Goal: Answer question/provide support: Share knowledge or assist other users

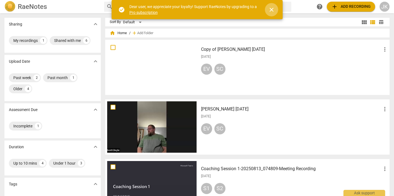
click at [270, 9] on span "close" at bounding box center [271, 9] width 7 height 7
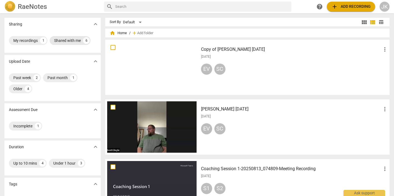
click at [86, 40] on div "6" at bounding box center [86, 40] width 7 height 7
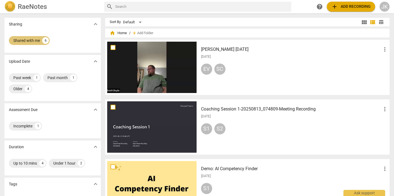
click at [29, 39] on div "Shared with me" at bounding box center [26, 41] width 27 height 6
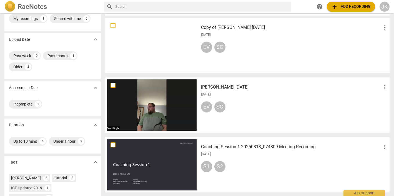
scroll to position [25, 0]
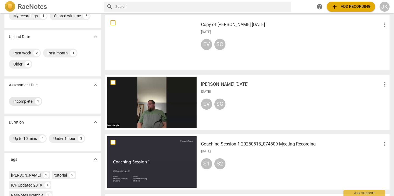
click at [26, 102] on div "Incomplete" at bounding box center [22, 102] width 19 height 6
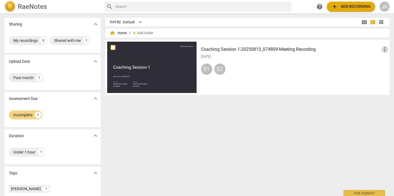
click at [384, 50] on span "more_vert" at bounding box center [385, 49] width 7 height 7
click at [231, 118] on div at bounding box center [197, 98] width 394 height 196
click at [149, 75] on div at bounding box center [151, 67] width 89 height 51
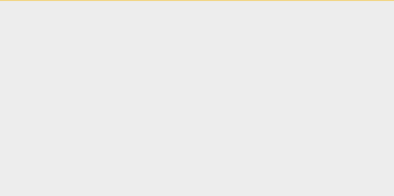
click at [149, 1] on html "Ask support" at bounding box center [197, 0] width 394 height 1
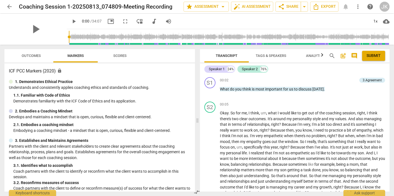
click at [29, 55] on span "Outcomes" at bounding box center [31, 56] width 19 height 4
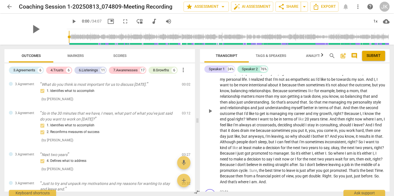
scroll to position [73, 0]
drag, startPoint x: 306, startPoint y: 5, endPoint x: 305, endPoint y: 22, distance: 17.0
click at [305, 22] on div "arrow_back Coaching Session 1-20250813_074809-Meeting Recording edit star Asses…" at bounding box center [197, 22] width 394 height 45
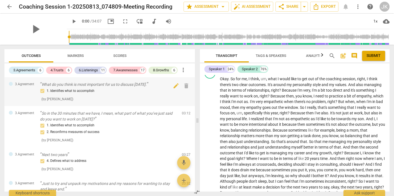
scroll to position [1, 0]
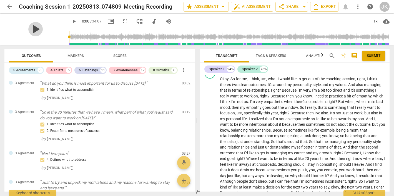
click at [34, 28] on span "play_arrow" at bounding box center [35, 29] width 14 height 14
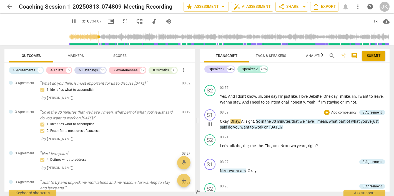
scroll to position [206, 0]
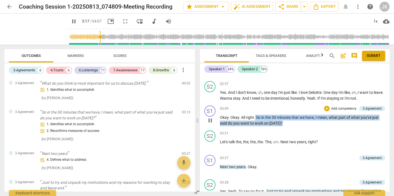
drag, startPoint x: 255, startPoint y: 114, endPoint x: 282, endPoint y: 118, distance: 27.0
click at [282, 118] on p "Okay . Okay . All right . So in the 30 minutes that we have , I mean , what par…" at bounding box center [303, 120] width 166 height 11
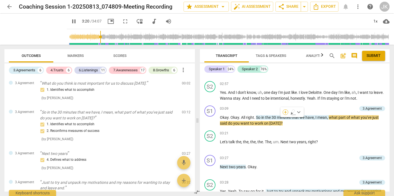
click at [286, 113] on div "+" at bounding box center [286, 112] width 6 height 6
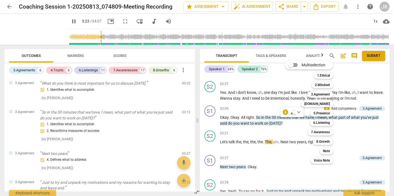
click at [66, 22] on div at bounding box center [197, 98] width 394 height 196
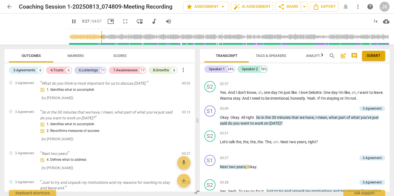
click at [71, 23] on span "pause" at bounding box center [74, 21] width 7 height 7
type input "208"
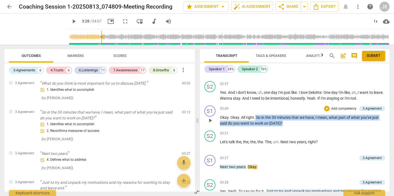
drag, startPoint x: 255, startPoint y: 113, endPoint x: 284, endPoint y: 119, distance: 29.7
click at [284, 119] on p "Okay . Okay . All right . So in the 30 minutes that we have , I mean , what par…" at bounding box center [303, 120] width 166 height 11
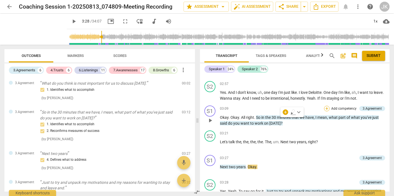
click at [326, 106] on div "+" at bounding box center [327, 109] width 6 height 6
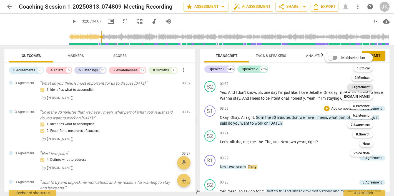
click at [365, 86] on b "3.Agreement" at bounding box center [360, 87] width 19 height 7
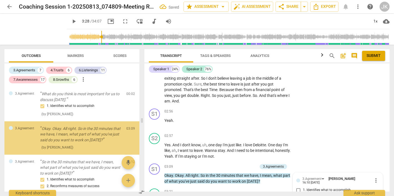
scroll to position [290, 0]
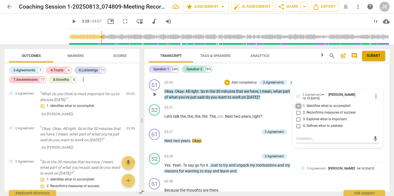
click at [297, 103] on input "1. Identifies what to accomplish" at bounding box center [298, 106] width 9 height 7
checkbox input "true"
click at [298, 136] on textarea at bounding box center [333, 138] width 74 height 5
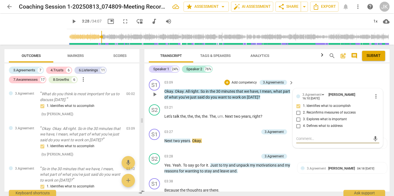
type textarea "E"
type textarea "Ef"
type textarea "Eff"
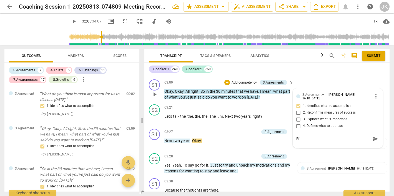
type textarea "Eff"
type textarea "Effe"
type textarea "Effec"
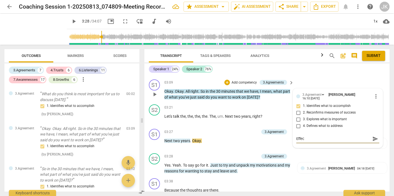
type textarea "Effect"
type textarea "Effecti"
type textarea "Effectiv"
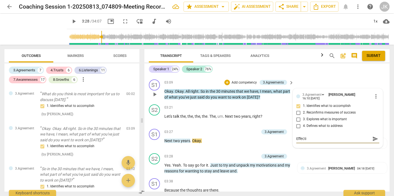
type textarea "Effectiv"
type textarea "Effective"
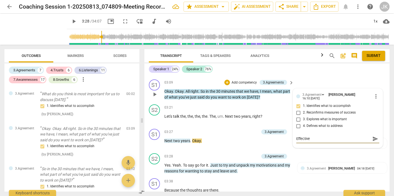
type textarea "Effective w"
type textarea "Effective wa"
type textarea "Effective way"
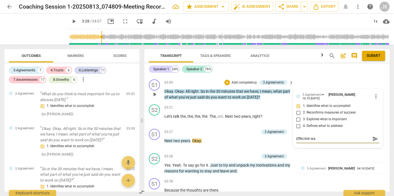
type textarea "Effective way"
type textarea "Effective way t"
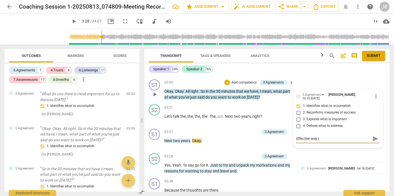
type textarea "Effective way to"
type textarea "Effective way to h"
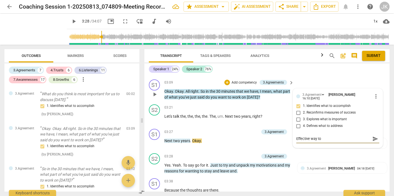
type textarea "Effective way to h"
type textarea "Effective way to ha"
type textarea "Effective way to hav"
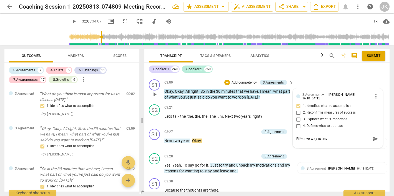
type textarea "Effective way to have"
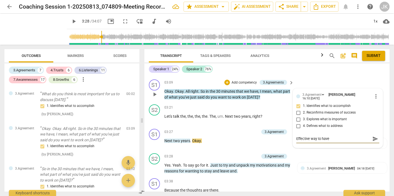
type textarea "Effective way to have"
type textarea "Effective way to hav"
type textarea "Effective way to ha"
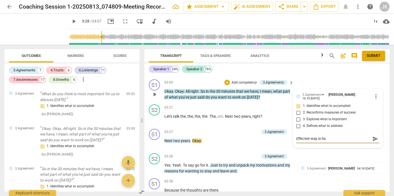
type textarea "Effective way to h"
type textarea "Effective way to"
type textarea "Effective way to c"
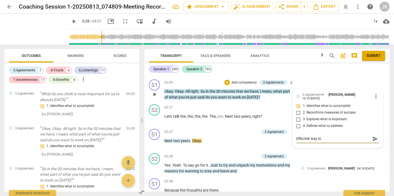
type textarea "Effective way to c"
type textarea "Effective way to cu"
type textarea "Effective way to cut"
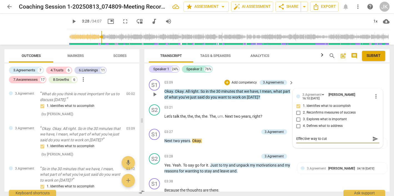
type textarea "Effective way to cut"
type textarea "Effective way to cut r"
type textarea "Effective way to cut ri"
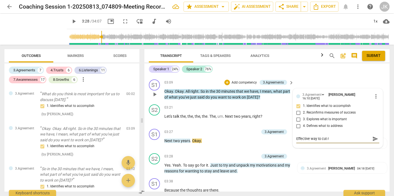
type textarea "Effective way to cut ri"
type textarea "Effective way to cut rig"
type textarea "Effective way to cut righ"
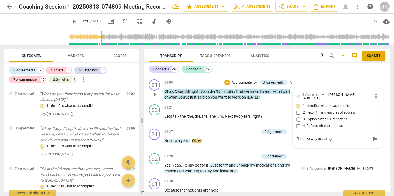
type textarea "Effective way to cut right"
type textarea "Effective way to cut right i"
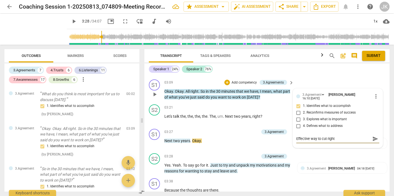
type textarea "Effective way to cut right i"
type textarea "Effective way to cut right in"
type textarea "Effective way to cut right int"
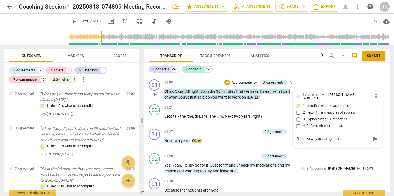
type textarea "Effective way to cut right into"
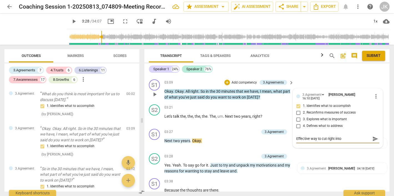
type textarea "Effective way to cut right into"
type textarea "Effective way to cut right int"
type textarea "Effective way to cut right in"
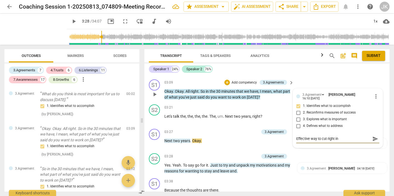
type textarea "Effective way to cut right i"
type textarea "Effective way to cut right"
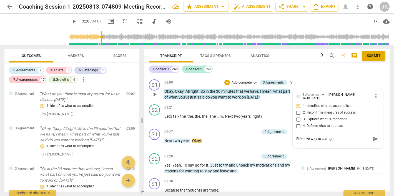
type textarea "Effective way to cut right"
type textarea "Effective way to cut righ"
type textarea "Effective way to cut rig"
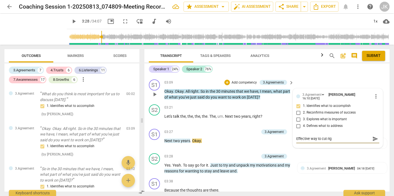
type textarea "Effective way to cut ri"
type textarea "Effective way to cut r"
type textarea "Effective way to cut"
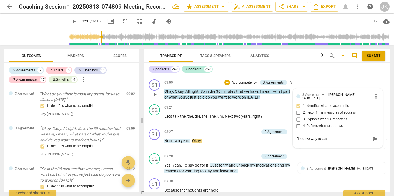
type textarea "Effective way to cut"
type textarea "Effective way to cu"
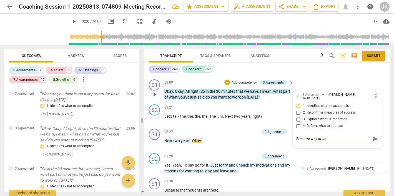
type textarea "Effective way to c"
type textarea "Effective way to"
type textarea "Effective way to g"
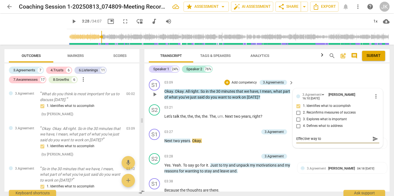
type textarea "Effective way to g"
type textarea "Effective way to ge"
type textarea "Effective way to get"
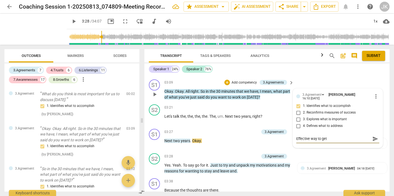
type textarea "Effective way to get"
type textarea "Effective way to get t"
type textarea "Effective way to get th"
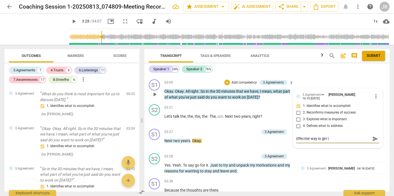
type textarea "Effective way to get th"
type textarea "Effective way to get the"
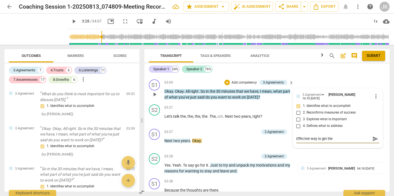
type textarea "Effective way to get the c"
type textarea "Effective way to get the cl"
type textarea "Effective way to get the cli"
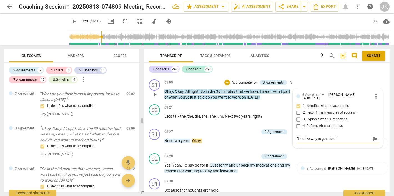
type textarea "Effective way to get the cli"
type textarea "Effective way to get the clie"
type textarea "Effective way to get the clien"
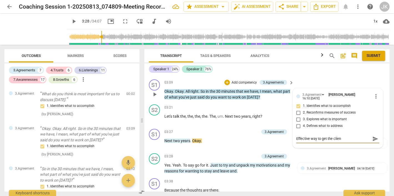
type textarea "Effective way to get the client"
type textarea "Effective way to get the client t"
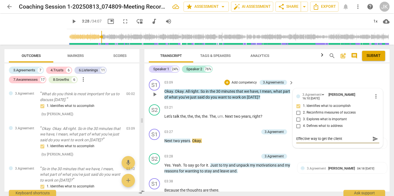
type textarea "Effective way to get the client t"
type textarea "Effective way to get the client to"
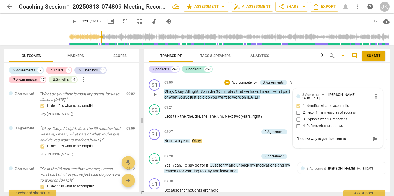
type textarea "Effective way to get the client to f"
type textarea "Effective way to get the client to fo"
type textarea "Effective way to get the client to foc"
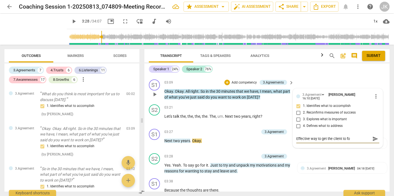
type textarea "Effective way to get the client to foc"
type textarea "Effective way to get the client to focu"
type textarea "Effective way to get the client to focus"
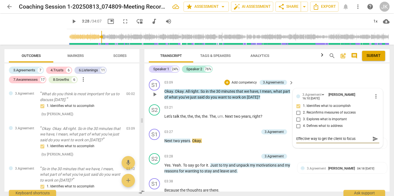
type textarea "Effective way to get the client to focus"
type textarea "Effective way to get the client to focus o"
type textarea "Effective way to get the client to focus on"
type textarea "An effective way to get the client to focus on"
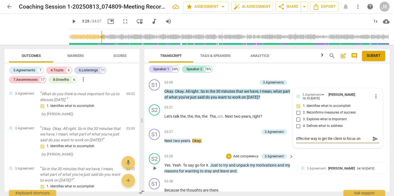
type textarea "An effective way to get the client to focus on"
click at [368, 136] on textarea "An effective way to get the client to focus on" at bounding box center [333, 138] width 74 height 5
type textarea "An effective way to get the client to focus on"
type textarea "An effective way to get the client to focus on w"
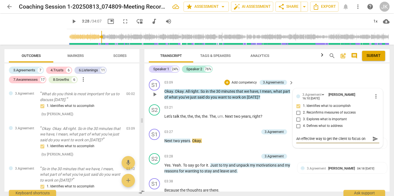
type textarea "An effective way to get the client to focus on w"
type textarea "An effective way to get the client to focus on wh"
type textarea "An effective way to get the client to focus on wha"
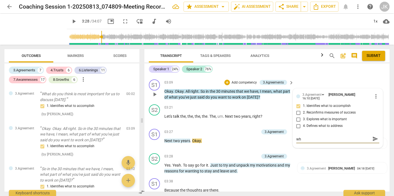
type textarea "An effective way to get the client to focus on wha"
type textarea "An effective way to get the client to focus on what"
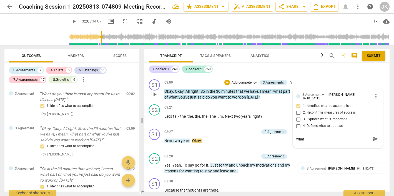
type textarea "An effective way to get the client to focus on what s"
type textarea "An effective way to get the client to focus on what"
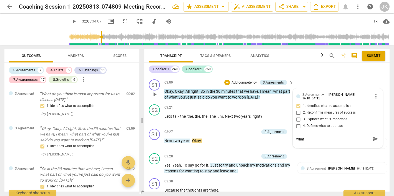
type textarea "An effective way to get the client to focus on what"
type textarea "An effective way to get the client to focus on wha"
type textarea "An effective way to get the client to focus on wh"
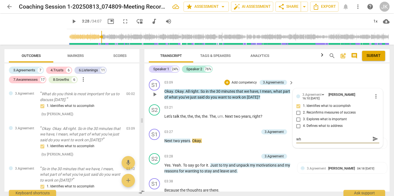
type textarea "An effective way to get the client to focus on w"
type textarea "An effective way to get the client to focus on"
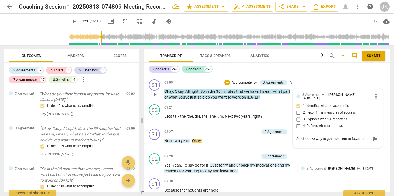
type textarea "An effective way to get the client to focus on"
type textarea "An effective way to get the client to focus o"
type textarea "An effective way to get the client to focus on"
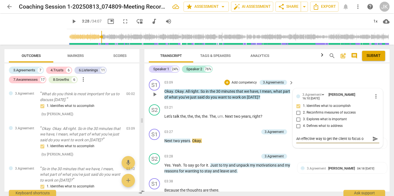
type textarea "An effective way to get the client to focus on"
click at [332, 136] on textarea "An effective way to get the client to focus on what she wants to accomplish." at bounding box center [333, 141] width 74 height 11
click at [352, 136] on textarea "An effective way to help the client to focus on what she wants to accomplish." at bounding box center [333, 141] width 74 height 11
click at [373, 138] on span "send" at bounding box center [376, 141] width 6 height 6
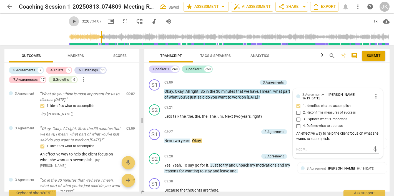
click at [71, 20] on span "play_arrow" at bounding box center [74, 21] width 7 height 7
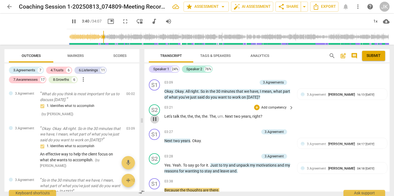
scroll to position [422, 0]
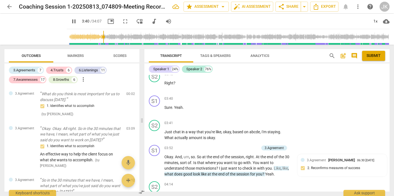
click at [154, 113] on div "S1 play_arrow pause 00:02 + Add competency 3.Agreement keyboard_arrow_right Wha…" at bounding box center [266, 133] width 245 height 117
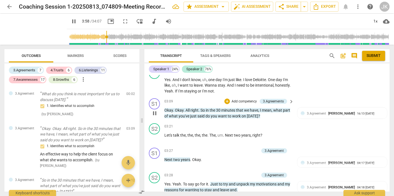
scroll to position [272, 0]
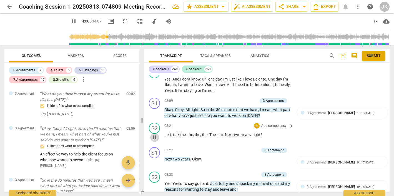
click at [155, 134] on span "pause" at bounding box center [154, 137] width 7 height 7
click at [155, 134] on span "play_arrow" at bounding box center [154, 137] width 7 height 7
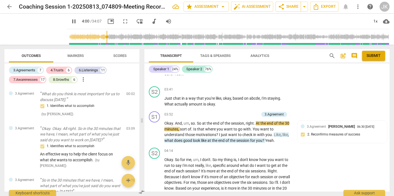
scroll to position [457, 0]
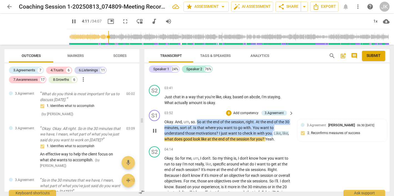
drag, startPoint x: 197, startPoint y: 116, endPoint x: 273, endPoint y: 126, distance: 76.2
click at [273, 126] on p "Okay . And , um , so . So at the end of the session , right . At the end of the…" at bounding box center [227, 130] width 127 height 23
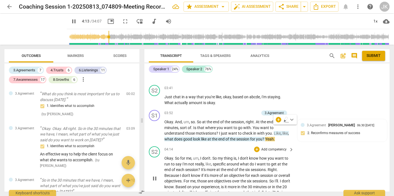
click at [225, 146] on div "04:14 + Add competency keyboard_arrow_right" at bounding box center [229, 149] width 130 height 6
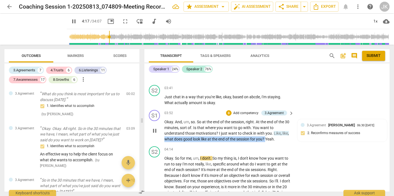
drag, startPoint x: 165, startPoint y: 131, endPoint x: 267, endPoint y: 132, distance: 102.0
click at [267, 132] on p "Okay . And , um , so . So at the end of the session , right . At the end of the…" at bounding box center [227, 130] width 127 height 23
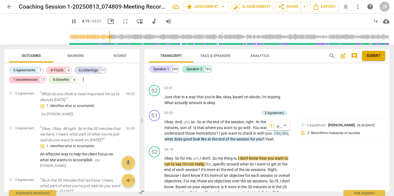
click at [272, 124] on div "+" at bounding box center [272, 126] width 6 height 6
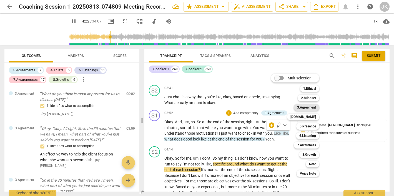
click at [312, 107] on b "3.Agreement" at bounding box center [306, 107] width 19 height 7
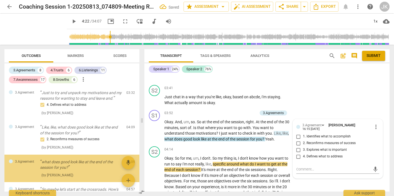
scroll to position [195, 0]
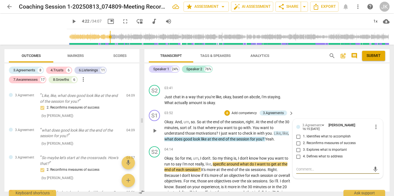
click at [297, 140] on input "2. Reconfirms measures of success" at bounding box center [298, 143] width 9 height 7
click at [299, 167] on textarea at bounding box center [333, 169] width 74 height 5
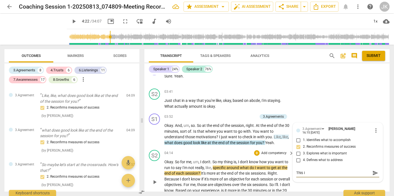
scroll to position [454, 0]
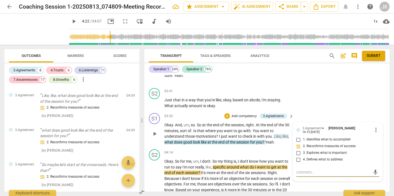
click at [276, 134] on span "Like" at bounding box center [277, 136] width 7 height 4
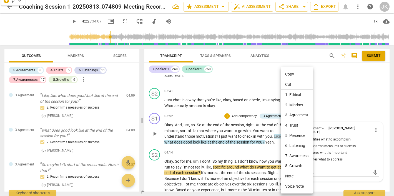
click at [276, 128] on div at bounding box center [197, 98] width 394 height 196
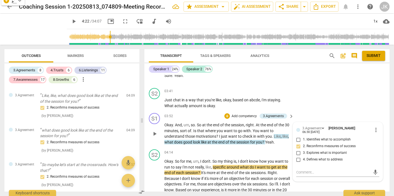
click at [276, 134] on span "Like" at bounding box center [277, 136] width 7 height 4
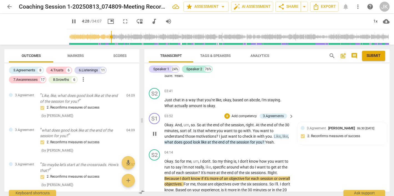
drag, startPoint x: 291, startPoint y: 129, endPoint x: 275, endPoint y: 129, distance: 16.1
click at [275, 129] on div "Okay . And , um , so . So at the end of the session , right . At the end of the…" at bounding box center [229, 133] width 130 height 23
click at [71, 21] on span "pause" at bounding box center [74, 21] width 7 height 7
click at [165, 140] on span "what" at bounding box center [169, 142] width 10 height 4
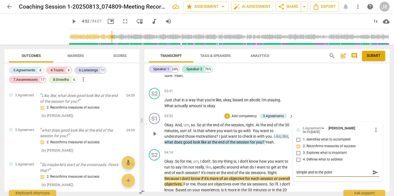
click at [334, 170] on textarea "Simple and to the point" at bounding box center [333, 172] width 74 height 5
click at [375, 169] on span "send" at bounding box center [376, 172] width 6 height 6
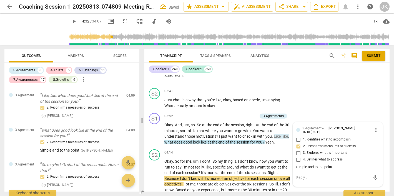
click at [71, 21] on span "play_arrow" at bounding box center [74, 21] width 7 height 7
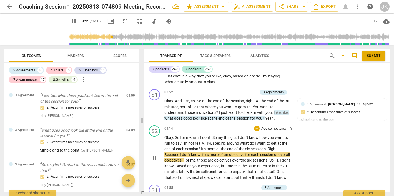
scroll to position [479, 0]
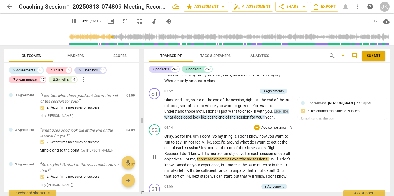
click at [166, 134] on span "Okay" at bounding box center [168, 136] width 9 height 4
click at [165, 134] on span "Okay" at bounding box center [168, 136] width 9 height 4
click at [71, 22] on span "pause" at bounding box center [74, 21] width 7 height 7
click at [302, 105] on div "3.Agreement [PERSON_NAME] 16:18 [DATE] 2. Reconfirms measures of success Simple…" at bounding box center [342, 112] width 83 height 22
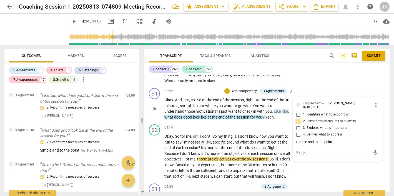
click at [299, 118] on input "2. Reconfirms measures of success" at bounding box center [298, 121] width 9 height 7
click at [298, 118] on input "2. Reconfirms measures of success" at bounding box center [298, 121] width 9 height 7
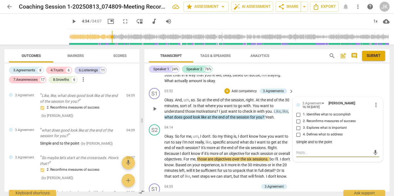
click at [298, 150] on textarea at bounding box center [333, 152] width 74 height 5
click at [298, 118] on input "2. Reconfirms measures of success" at bounding box center [298, 121] width 9 height 7
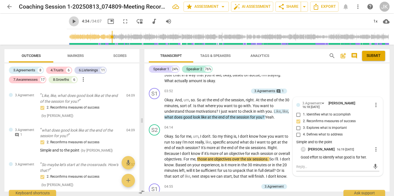
click at [71, 20] on span "play_arrow" at bounding box center [74, 21] width 7 height 7
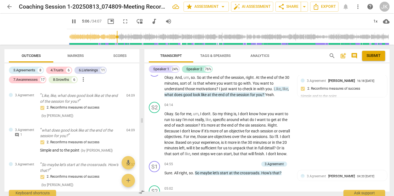
scroll to position [504, 0]
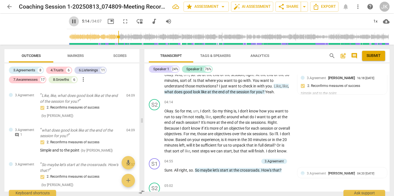
click at [71, 21] on span "pause" at bounding box center [74, 21] width 7 height 7
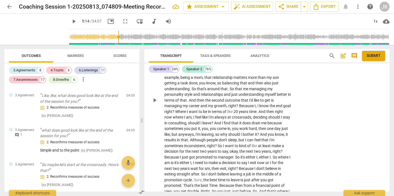
scroll to position [111, 0]
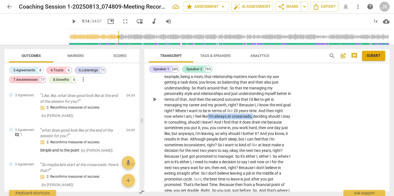
drag, startPoint x: 218, startPoint y: 113, endPoint x: 263, endPoint y: 114, distance: 45.0
click at [263, 114] on p "Okay . So for me , I think , um , what I would like to get out of the coaching …" at bounding box center [227, 99] width 127 height 199
click at [269, 106] on div "+" at bounding box center [268, 107] width 6 height 6
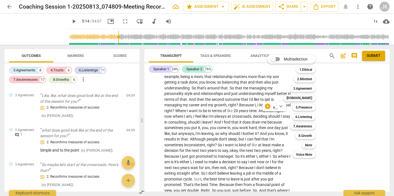
click at [268, 106] on div "Multiselection m 1.Ethical 1 2.Mindset 2 3.Agreement 3 [DOMAIN_NAME] 4 5.Presen…" at bounding box center [295, 106] width 61 height 106
click at [304, 116] on b "6.Listening" at bounding box center [304, 117] width 17 height 7
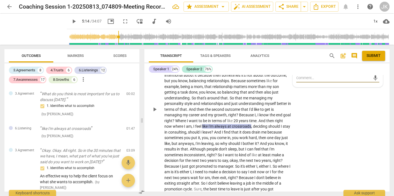
scroll to position [102, 0]
click at [340, 145] on div "S2 play_arrow pause 00:05 + Add competency 6.Listening keyboard_arrow_right Oka…" at bounding box center [266, 104] width 245 height 213
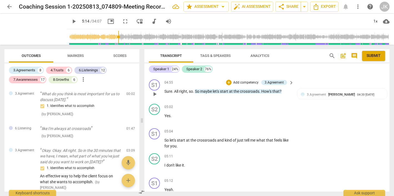
scroll to position [583, 0]
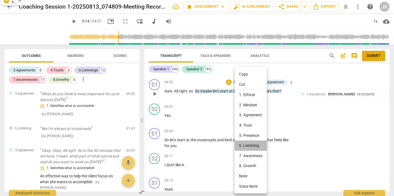
click at [255, 143] on li "6. Listening" at bounding box center [251, 146] width 32 height 10
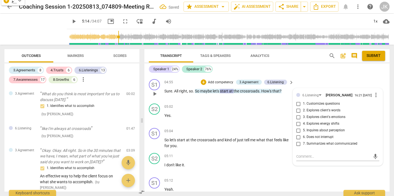
scroll to position [282, 0]
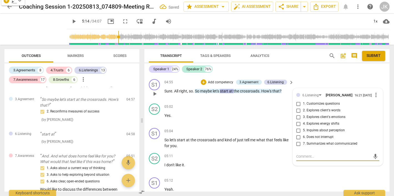
click at [296, 109] on input "2. Explores client's words" at bounding box center [298, 110] width 9 height 7
click at [298, 156] on textarea at bounding box center [333, 156] width 74 height 5
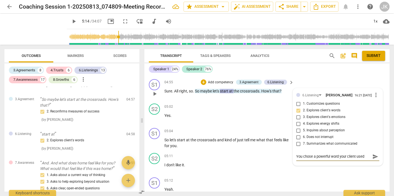
click at [375, 154] on span "send" at bounding box center [376, 157] width 6 height 6
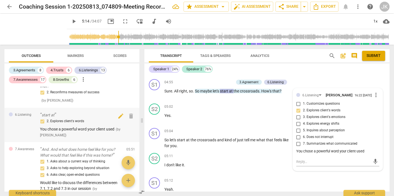
scroll to position [303, 0]
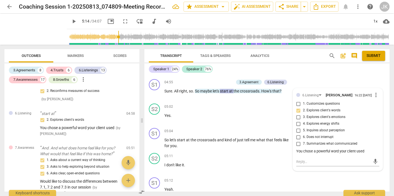
click at [71, 20] on span "play_arrow" at bounding box center [74, 21] width 7 height 7
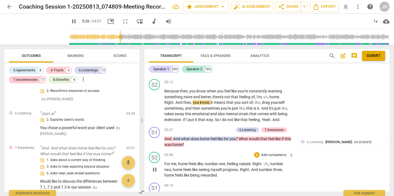
scroll to position [706, 0]
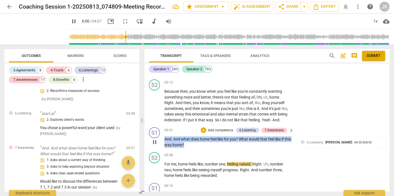
drag, startPoint x: 163, startPoint y: 139, endPoint x: 200, endPoint y: 149, distance: 38.5
click at [200, 149] on div "S1 play_arrow pause 05:51 + Add competency 6.Listening 7.Awareness keyboard_arr…" at bounding box center [266, 137] width 245 height 25
click at [197, 140] on div "+" at bounding box center [197, 140] width 6 height 6
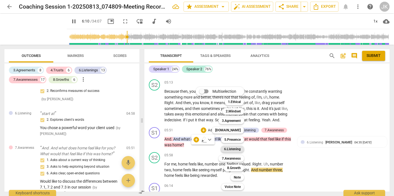
click at [237, 149] on b "6.Listening" at bounding box center [232, 149] width 17 height 7
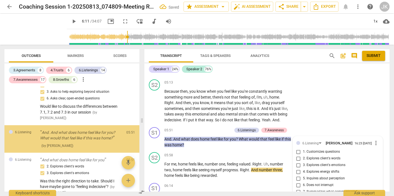
scroll to position [781, 0]
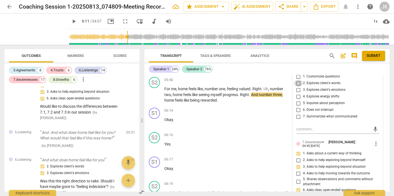
click at [298, 87] on input "2. Explores client's words" at bounding box center [298, 83] width 9 height 7
click at [297, 93] on input "3. Explores client's emotions" at bounding box center [298, 90] width 9 height 7
click at [303, 132] on textarea at bounding box center [333, 129] width 74 height 5
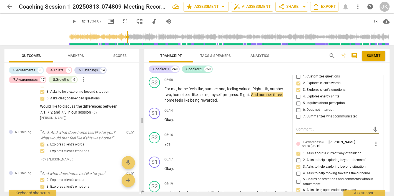
click at [71, 21] on span "play_arrow" at bounding box center [74, 21] width 7 height 7
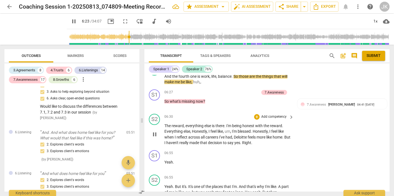
scroll to position [896, 0]
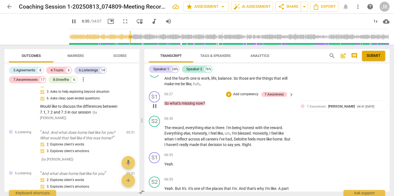
click at [201, 103] on span "now" at bounding box center [200, 103] width 8 height 4
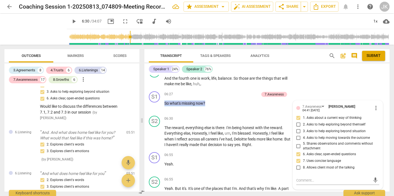
drag, startPoint x: 162, startPoint y: 104, endPoint x: 214, endPoint y: 103, distance: 52.2
click at [214, 103] on div "S1 play_arrow pause 06:27 + Add competency 7.Awareness keyboard_arrow_right So …" at bounding box center [266, 101] width 245 height 24
click at [210, 96] on div "+" at bounding box center [211, 97] width 6 height 6
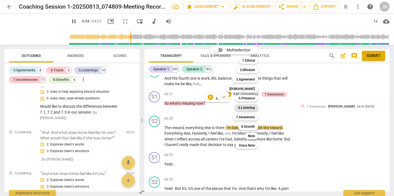
click at [250, 107] on b "6.Listening" at bounding box center [246, 107] width 17 height 7
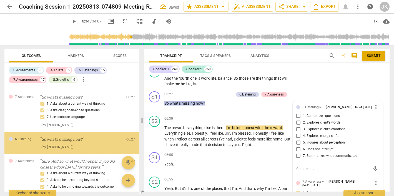
scroll to position [504, 0]
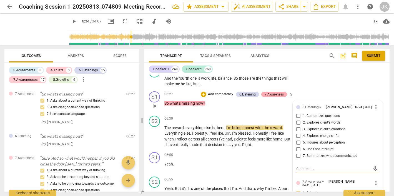
click at [271, 94] on div "7.Awareness" at bounding box center [274, 94] width 19 height 5
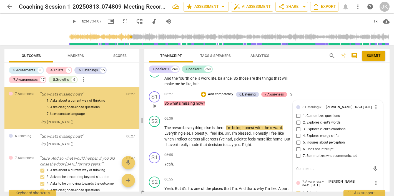
scroll to position [473, 0]
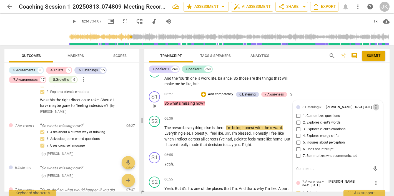
click at [375, 107] on span "more_vert" at bounding box center [376, 107] width 7 height 7
click at [376, 121] on li "Delete" at bounding box center [379, 119] width 19 height 11
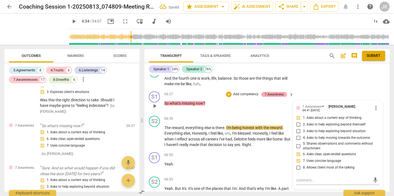
click at [275, 94] on div "7.Awareness" at bounding box center [274, 94] width 19 height 5
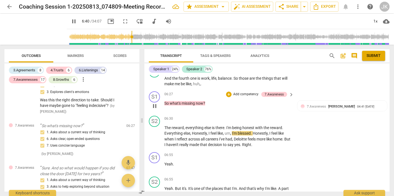
click at [183, 104] on span "missing" at bounding box center [189, 103] width 14 height 4
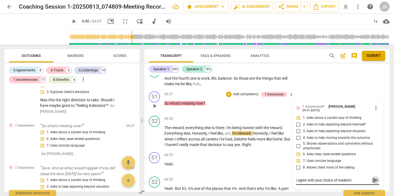
click at [373, 180] on span "send" at bounding box center [376, 181] width 6 height 6
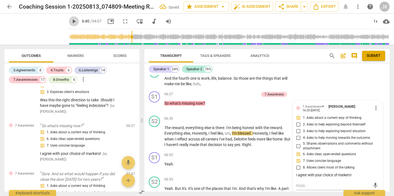
click at [71, 20] on span "play_arrow" at bounding box center [74, 21] width 7 height 7
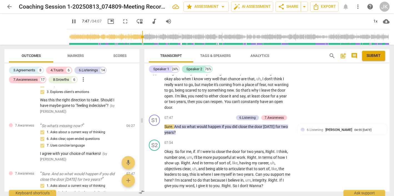
scroll to position [1050, 0]
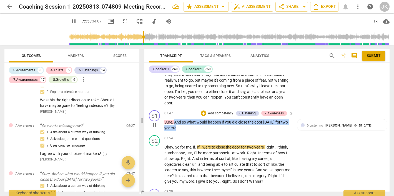
drag, startPoint x: 175, startPoint y: 119, endPoint x: 176, endPoint y: 127, distance: 7.9
click at [176, 127] on p "Sure . And so what would happen if you did close the door [DATE] for two years ?" at bounding box center [227, 124] width 127 height 11
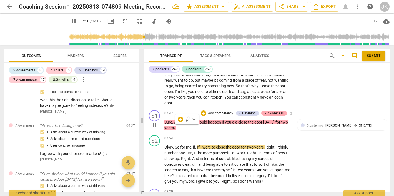
click at [273, 111] on div "7.Awareness" at bounding box center [274, 113] width 19 height 5
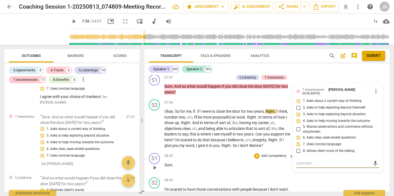
scroll to position [1085, 0]
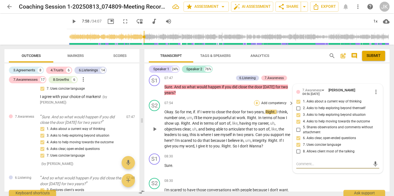
click at [256, 100] on div "+" at bounding box center [257, 103] width 6 height 6
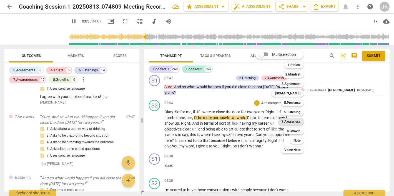
click at [297, 121] on b "7.Awareness" at bounding box center [291, 121] width 19 height 7
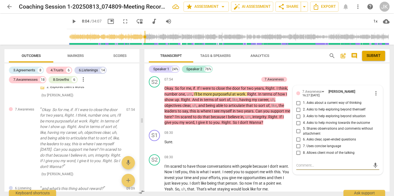
scroll to position [1110, 0]
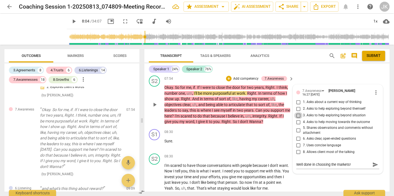
click at [297, 113] on input "3. Asks to help exploring beyond situation" at bounding box center [298, 115] width 9 height 7
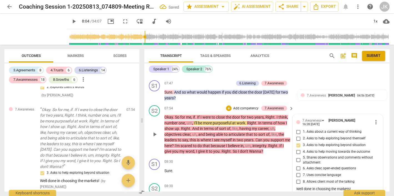
scroll to position [1081, 0]
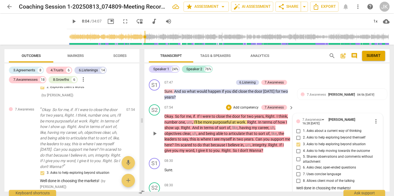
click at [297, 164] on input "6. Asks clear, open-ended questions" at bounding box center [298, 167] width 9 height 7
click at [298, 171] on input "7. Uses concise language" at bounding box center [298, 174] width 9 height 7
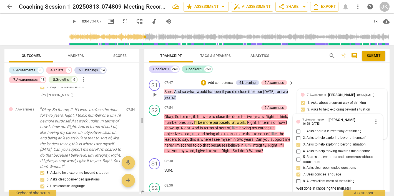
scroll to position [1081, 0]
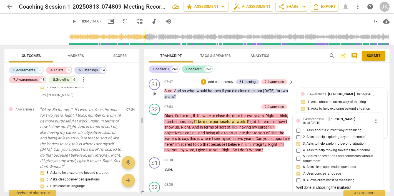
click at [331, 96] on div "7.Awareness [PERSON_NAME] 04:56 [DATE]" at bounding box center [345, 93] width 77 height 5
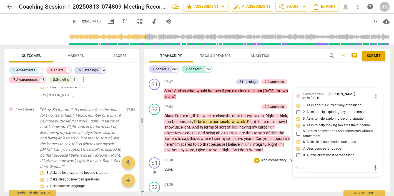
click at [270, 169] on p "Sure ." at bounding box center [227, 170] width 127 height 6
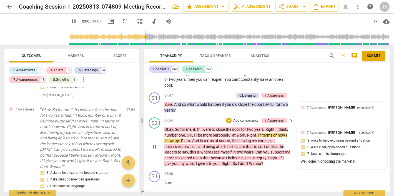
scroll to position [1069, 0]
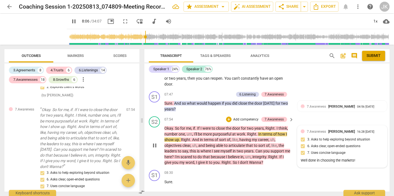
click at [323, 132] on div "7.Awareness [PERSON_NAME]" at bounding box center [332, 131] width 50 height 5
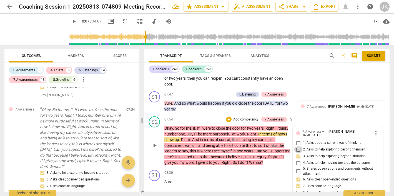
click at [298, 147] on input "2. Asks to help exploring beyond themself" at bounding box center [298, 149] width 9 height 7
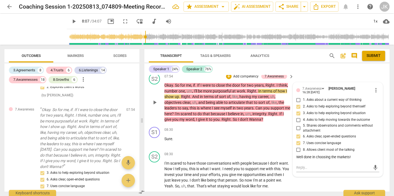
scroll to position [1114, 0]
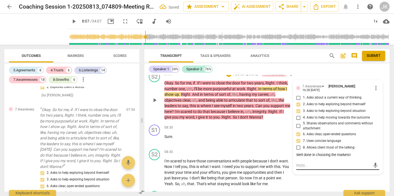
click at [317, 163] on textarea at bounding box center [333, 165] width 74 height 5
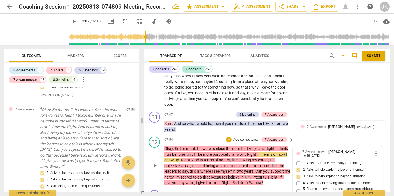
scroll to position [1049, 0]
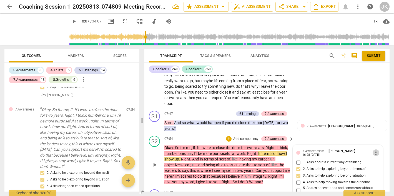
click at [373, 149] on span "more_vert" at bounding box center [376, 152] width 7 height 7
click at [377, 160] on li "Delete" at bounding box center [379, 161] width 19 height 11
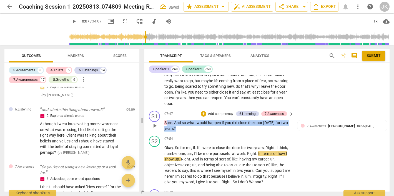
drag, startPoint x: 164, startPoint y: 119, endPoint x: 193, endPoint y: 127, distance: 30.3
click at [193, 127] on div "S1 play_arrow pause 07:47 + Add competency 6.Listening 7.Awareness keyboard_arr…" at bounding box center [266, 121] width 245 height 25
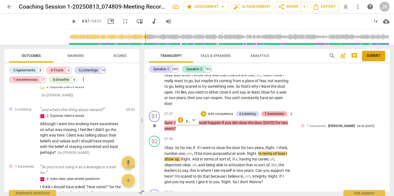
click at [271, 111] on div "7.Awareness" at bounding box center [274, 113] width 19 height 5
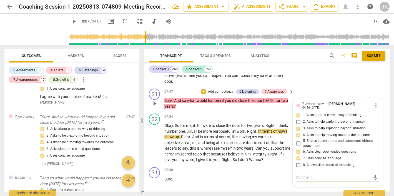
scroll to position [1067, 0]
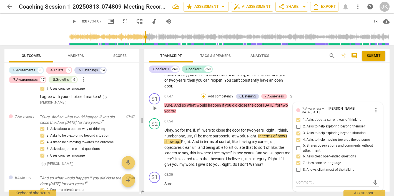
click at [202, 95] on div "+" at bounding box center [204, 97] width 6 height 6
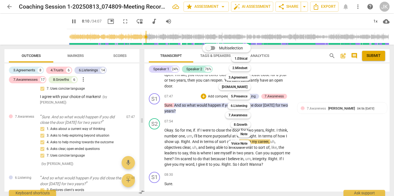
click at [65, 18] on div at bounding box center [197, 98] width 394 height 196
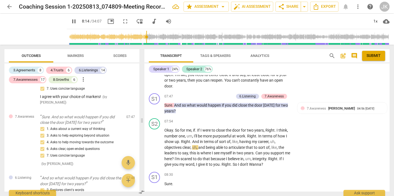
click at [71, 20] on span "pause" at bounding box center [74, 21] width 7 height 7
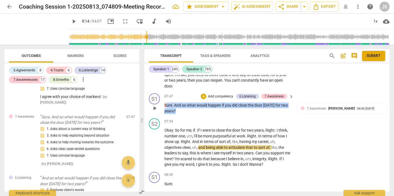
drag, startPoint x: 163, startPoint y: 102, endPoint x: 200, endPoint y: 114, distance: 38.9
click at [200, 114] on div "S1 play_arrow pause 07:47 + Add competency 6.Listening 7.Awareness keyboard_arr…" at bounding box center [266, 103] width 245 height 25
click at [204, 94] on div "+" at bounding box center [204, 97] width 6 height 6
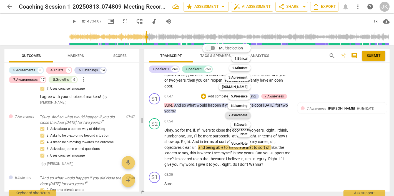
click at [245, 115] on b "7.Awareness" at bounding box center [238, 115] width 19 height 7
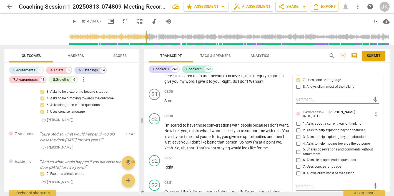
scroll to position [1151, 0]
click at [299, 120] on input "1. Asks about a current way of thinking" at bounding box center [298, 123] width 9 height 7
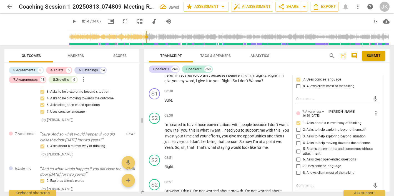
click at [298, 134] on input "3. Asks to help exploring beyond situation" at bounding box center [298, 136] width 9 height 7
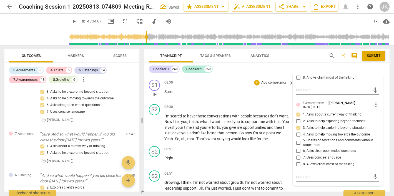
scroll to position [1160, 0]
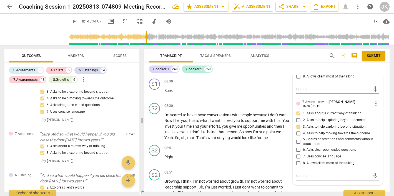
click at [298, 147] on input "6. Asks clear, open-ended questions" at bounding box center [298, 150] width 9 height 7
click at [299, 153] on input "7. Uses concise language" at bounding box center [298, 156] width 9 height 7
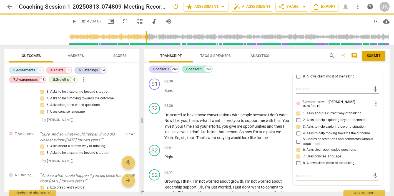
click at [313, 174] on textarea at bounding box center [333, 175] width 74 height 5
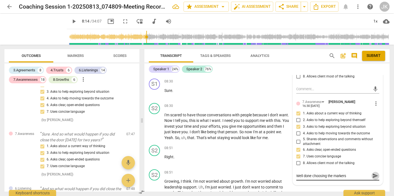
click at [373, 173] on span "send" at bounding box center [376, 176] width 6 height 6
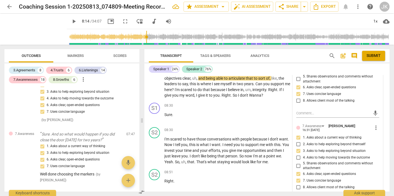
scroll to position [1130, 0]
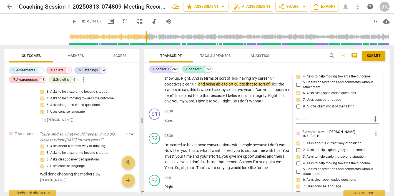
click at [71, 20] on span "play_arrow" at bounding box center [74, 21] width 7 height 7
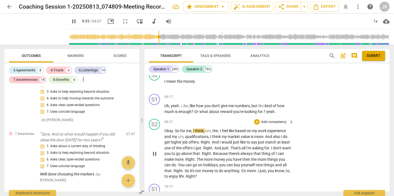
scroll to position [1324, 0]
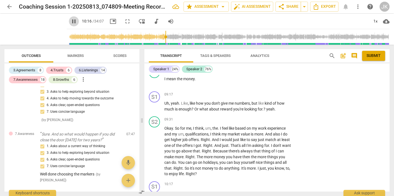
click at [71, 19] on span "pause" at bounding box center [74, 21] width 7 height 7
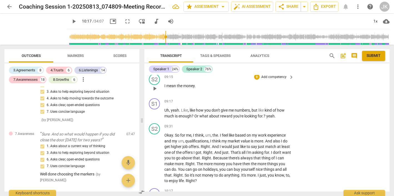
scroll to position [1318, 0]
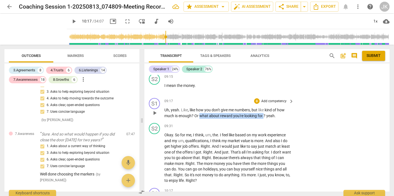
drag, startPoint x: 200, startPoint y: 112, endPoint x: 263, endPoint y: 111, distance: 62.8
click at [263, 111] on p "Uh , yeah . Like , like how you don't give me numbers , but like kind of how mu…" at bounding box center [227, 112] width 127 height 11
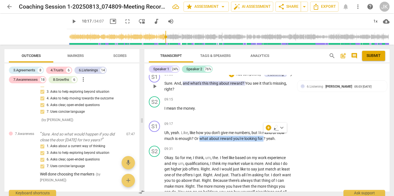
scroll to position [1296, 0]
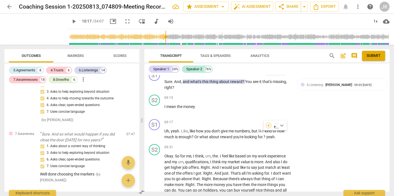
click at [268, 125] on div "+" at bounding box center [269, 126] width 6 height 6
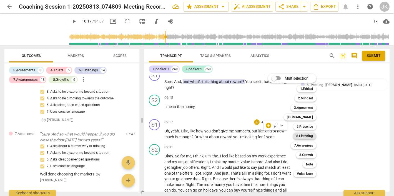
click at [310, 136] on b "6.Listening" at bounding box center [304, 136] width 17 height 7
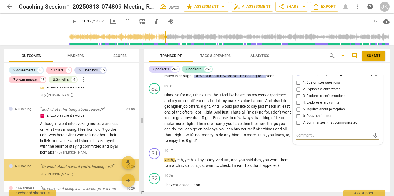
scroll to position [721, 0]
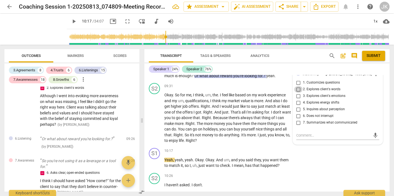
click at [298, 87] on input "2. Explores client's words" at bounding box center [298, 89] width 9 height 7
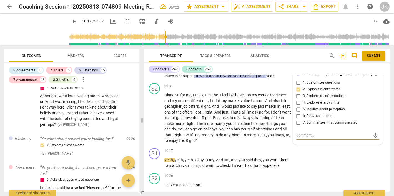
click at [301, 134] on textarea at bounding box center [333, 135] width 74 height 5
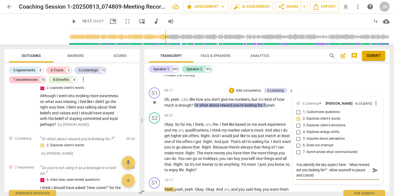
scroll to position [0, 0]
click at [345, 163] on textarea "You identify the key aspect here. "What reward are you looking for?" Allow your…" at bounding box center [333, 170] width 74 height 16
click at [344, 173] on textarea "You identify the key aspect. "What reward are you looking for?" Allow yourself …" at bounding box center [333, 170] width 74 height 16
click at [353, 174] on textarea "You identify the key aspect. "What reward are you looking for?" Allow yourself …" at bounding box center [333, 170] width 74 height 16
drag, startPoint x: 346, startPoint y: 167, endPoint x: 324, endPoint y: 167, distance: 22.2
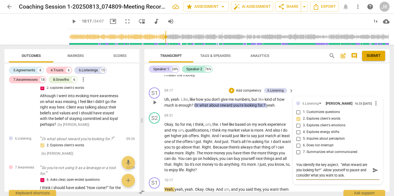
click at [324, 167] on textarea "You identify the key aspect. "What reward are you looking for?" Allow yourself …" at bounding box center [333, 170] width 74 height 16
click at [345, 173] on textarea "You identify the key aspect. "What reward are you looking for?" Allow yourself …" at bounding box center [333, 170] width 74 height 16
click at [373, 167] on span "send" at bounding box center [376, 170] width 6 height 6
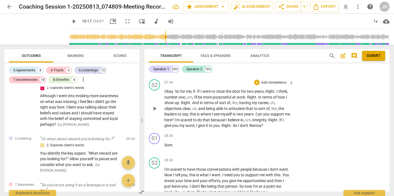
scroll to position [1103, 0]
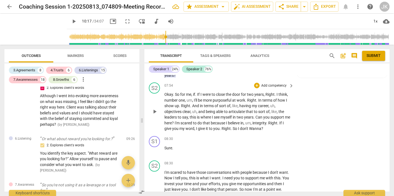
click at [165, 92] on span "Okay" at bounding box center [168, 94] width 9 height 4
click at [71, 20] on span "play_arrow" at bounding box center [74, 21] width 7 height 7
click at [164, 92] on span "Okay" at bounding box center [168, 94] width 9 height 4
click at [164, 92] on div "S1 play_arrow pause 00:02 + Add competency 3.Agreement keyboard_arrow_right Wha…" at bounding box center [266, 133] width 245 height 117
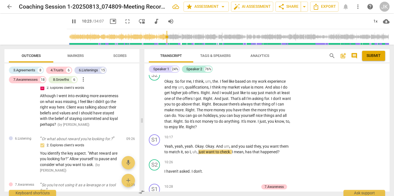
scroll to position [1364, 0]
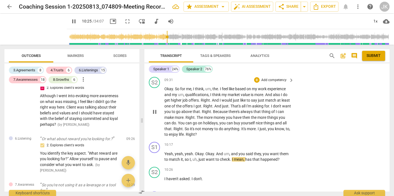
click at [165, 87] on span "Okay" at bounding box center [168, 89] width 9 height 4
click at [344, 130] on div "S2 play_arrow pause 09:31 + Add competency keyboard_arrow_right Okay . So for m…" at bounding box center [266, 107] width 245 height 65
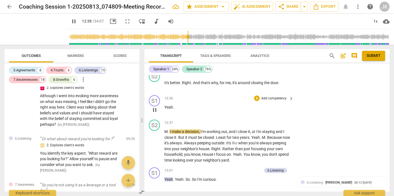
scroll to position [1879, 0]
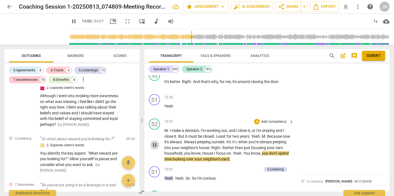
click at [154, 142] on span "pause" at bounding box center [154, 145] width 7 height 7
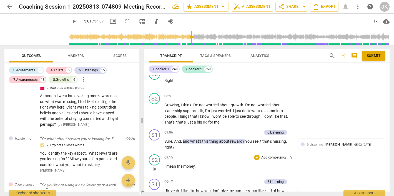
scroll to position [1237, 0]
click at [227, 121] on p "Growing , I think . I'm not worried about growth . I'm not worried about leader…" at bounding box center [227, 113] width 127 height 23
click at [278, 130] on div "6.Listening" at bounding box center [276, 132] width 16 height 5
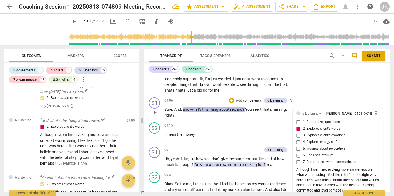
scroll to position [1270, 0]
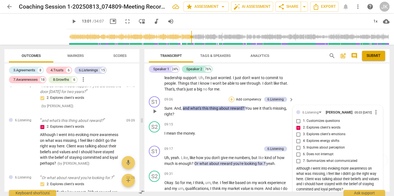
click at [231, 97] on div "+" at bounding box center [232, 100] width 6 height 6
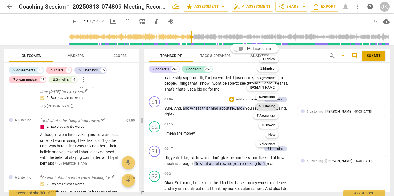
click at [270, 104] on b "6.Listening" at bounding box center [267, 106] width 17 height 7
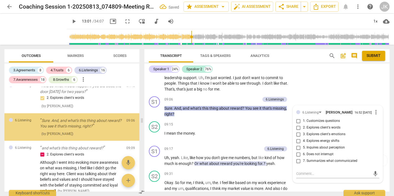
scroll to position [667, 0]
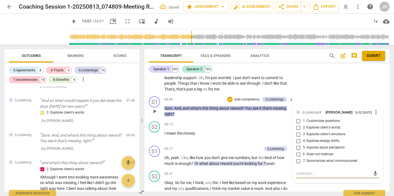
click at [298, 145] on input "5. Inquires about perception" at bounding box center [298, 147] width 9 height 7
click at [297, 171] on textarea at bounding box center [333, 173] width 74 height 5
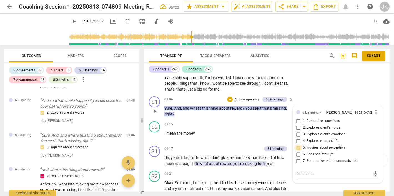
click at [298, 144] on input "5. Inquires about perception" at bounding box center [298, 147] width 9 height 7
click at [297, 172] on textarea at bounding box center [333, 173] width 74 height 5
drag, startPoint x: 253, startPoint y: 101, endPoint x: 296, endPoint y: 173, distance: 84.2
click at [296, 173] on textarea "It might be interesting" at bounding box center [333, 173] width 74 height 5
drag, startPoint x: 332, startPoint y: 172, endPoint x: 292, endPoint y: 172, distance: 39.5
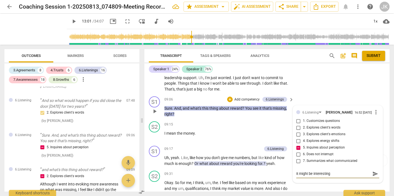
click at [293, 172] on div "6.Listening [PERSON_NAME] 16:52 [DATE] more_vert 1. Customizes questions 2. Exp…" at bounding box center [338, 144] width 90 height 77
drag, startPoint x: 303, startPoint y: 171, endPoint x: 294, endPoint y: 171, distance: 9.2
click at [294, 171] on div "6.Listening [PERSON_NAME] 16:52 [DATE] more_vert 1. Customizes questions 2. Exp…" at bounding box center [338, 147] width 90 height 83
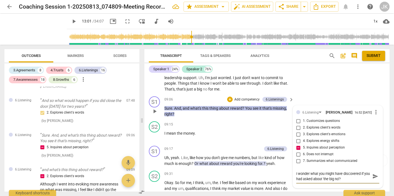
click at [349, 176] on textarea "I wonder what you might have discovered if you had asked about 'the big no'?" at bounding box center [333, 176] width 74 height 11
click at [346, 176] on textarea "I wonder what you might have discovered if you had asked about 'the big no' for…" at bounding box center [333, 176] width 74 height 11
click at [361, 177] on textarea "I wonder what you might have discovered if you had asked about 'the big no for …" at bounding box center [333, 176] width 74 height 11
click at [373, 176] on span "send" at bounding box center [376, 179] width 6 height 6
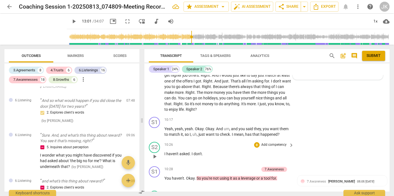
scroll to position [1389, 0]
click at [257, 117] on div "+" at bounding box center [257, 120] width 6 height 6
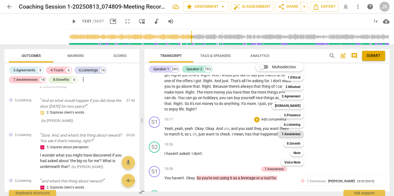
click at [294, 133] on b "7.Awareness" at bounding box center [291, 134] width 19 height 7
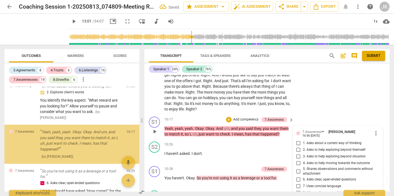
scroll to position [1455, 0]
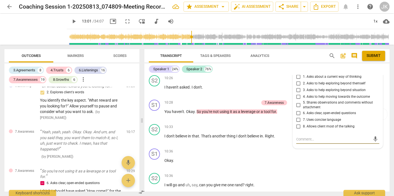
click at [298, 87] on input "3. Asks to help exploring beyond situation" at bounding box center [298, 90] width 9 height 7
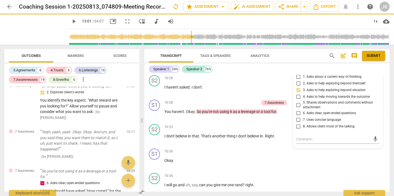
click at [298, 87] on input "3. Asks to help exploring beyond situation" at bounding box center [298, 90] width 9 height 7
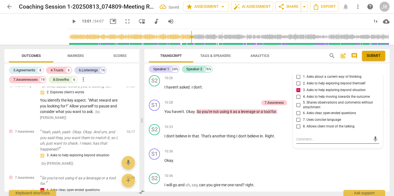
click at [299, 137] on textarea at bounding box center [333, 139] width 74 height 5
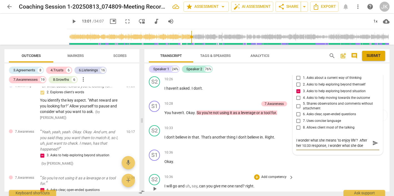
scroll to position [5, 0]
click at [302, 140] on textarea "I wonder what she means 'to enjoy life'? After her 10:33 response, I wonder wha…" at bounding box center [333, 143] width 74 height 11
click at [338, 138] on textarea "I wonder what she means 'to enjoy life'? After her 10:33 response, I wonder wha…" at bounding box center [333, 143] width 74 height 11
drag, startPoint x: 338, startPoint y: 134, endPoint x: 340, endPoint y: 138, distance: 4.0
click at [340, 138] on textarea "I wonder what she means 'to enjoy life'? After her 10:33 response, I wonder wha…" at bounding box center [333, 143] width 74 height 11
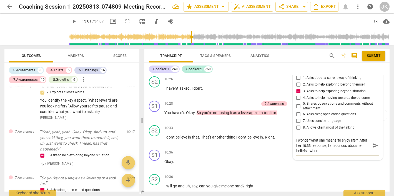
scroll to position [0, 0]
click at [374, 143] on span "send" at bounding box center [376, 146] width 6 height 6
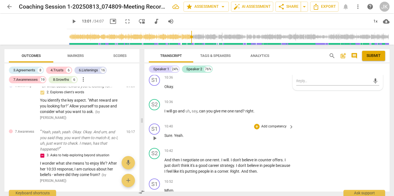
scroll to position [1528, 0]
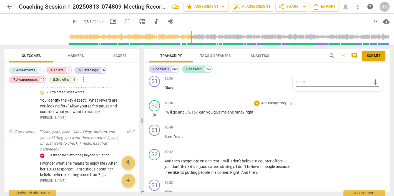
click at [154, 112] on span "play_arrow" at bounding box center [154, 115] width 7 height 7
click at [165, 110] on span "I" at bounding box center [165, 112] width 2 height 4
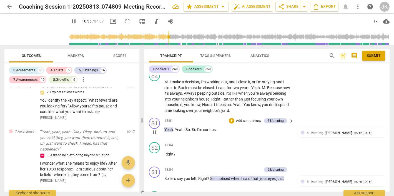
scroll to position [1925, 0]
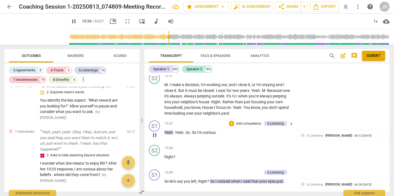
click at [153, 132] on span "pause" at bounding box center [154, 135] width 7 height 7
click at [153, 132] on span "play_arrow" at bounding box center [154, 135] width 7 height 7
click at [153, 132] on span "pause" at bounding box center [154, 135] width 7 height 7
click at [155, 132] on span "play_arrow" at bounding box center [154, 135] width 7 height 7
click at [154, 132] on span "pause" at bounding box center [154, 135] width 7 height 7
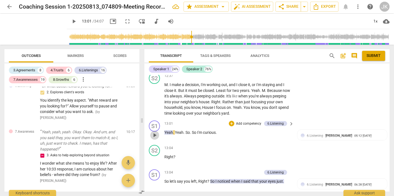
click at [154, 132] on span "play_arrow" at bounding box center [154, 135] width 7 height 7
click at [189, 35] on input "range" at bounding box center [229, 37] width 321 height 18
click at [236, 129] on div "13:01 + Add competency 6.Listening keyboard_arrow_right Yeah . Yeah . So . So I…" at bounding box center [229, 131] width 130 height 20
click at [155, 132] on span "pause" at bounding box center [154, 135] width 7 height 7
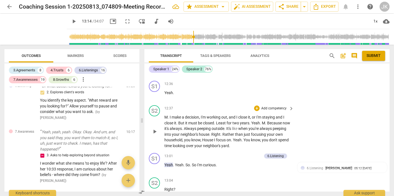
scroll to position [1891, 0]
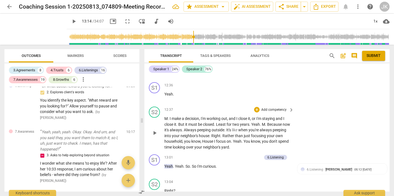
click at [154, 130] on span "play_arrow" at bounding box center [154, 133] width 7 height 7
click at [71, 20] on span "pause" at bounding box center [74, 21] width 7 height 7
click at [71, 21] on span "play_arrow" at bounding box center [74, 21] width 7 height 7
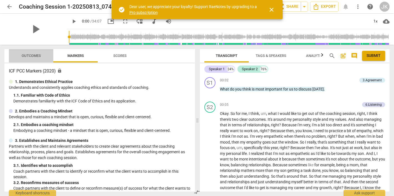
click at [34, 57] on span "Outcomes" at bounding box center [31, 56] width 19 height 4
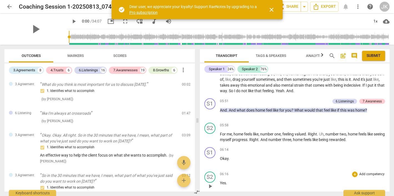
scroll to position [656, 0]
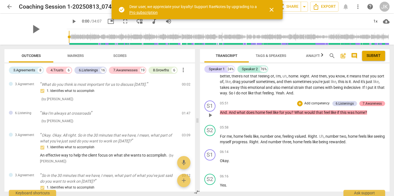
click at [369, 101] on div "7.Awareness" at bounding box center [372, 103] width 19 height 5
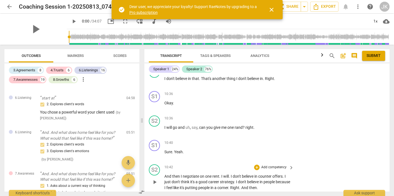
scroll to position [1512, 0]
click at [154, 128] on span "play_arrow" at bounding box center [154, 131] width 7 height 7
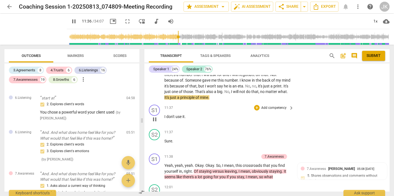
scroll to position [1698, 0]
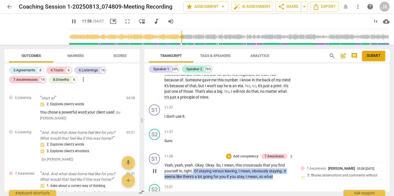
drag, startPoint x: 276, startPoint y: 168, endPoint x: 193, endPoint y: 163, distance: 82.9
click at [193, 163] on p "Yeah , yeah , yeah . Okay . Okay . So , I mean , this crossroads that you find …" at bounding box center [227, 171] width 127 height 17
click at [71, 21] on span "pause" at bounding box center [74, 21] width 7 height 7
type input "720"
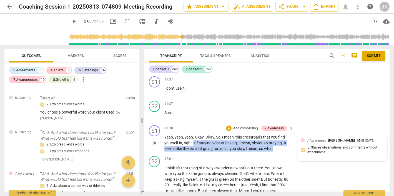
scroll to position [1728, 0]
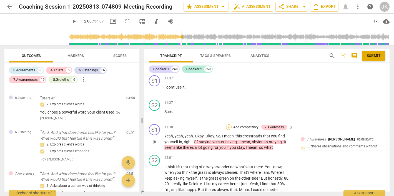
click at [230, 124] on div "+" at bounding box center [229, 127] width 6 height 6
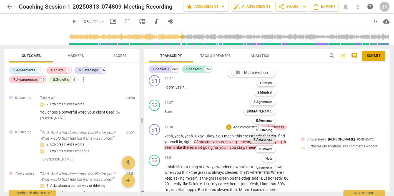
click at [268, 139] on b "7.Awareness" at bounding box center [263, 139] width 19 height 7
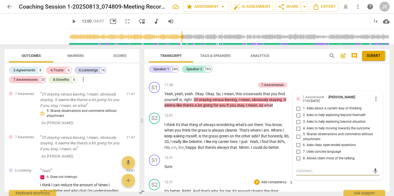
scroll to position [1769, 0]
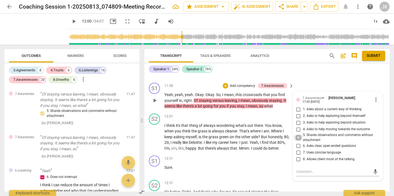
click at [297, 134] on input "5. Shares observations and comments without attachment" at bounding box center [298, 137] width 9 height 7
checkbox input "true"
click at [299, 168] on div "mic" at bounding box center [337, 172] width 83 height 9
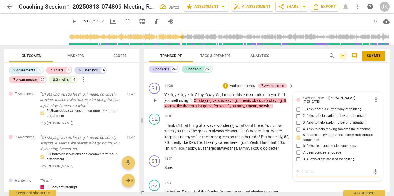
click at [298, 169] on textarea at bounding box center [333, 171] width 74 height 5
type textarea "A"
type textarea "Ag"
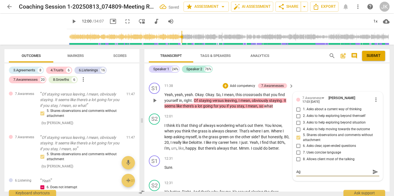
type textarea "Aga"
type textarea "Agai"
type textarea "Again"
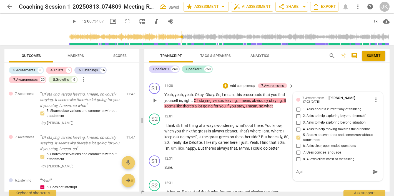
type textarea "Again"
type textarea "Again w"
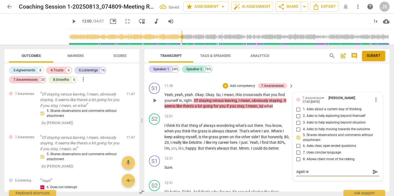
type textarea "Again we"
type textarea "Again we a"
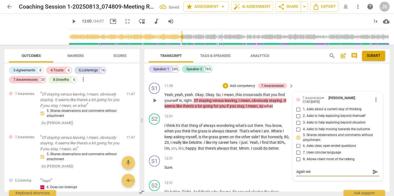
type textarea "Again we a"
type textarea "Again we ag"
type textarea "Again we agr"
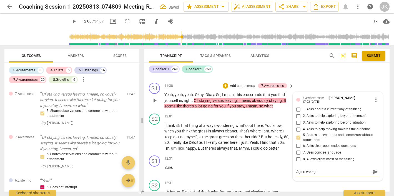
type textarea "Again we agre"
type textarea "Again we agree"
type textarea "Again we agree!"
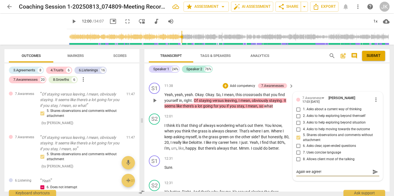
type textarea "Again we agree!"
click at [153, 97] on span "play_arrow" at bounding box center [154, 100] width 7 height 7
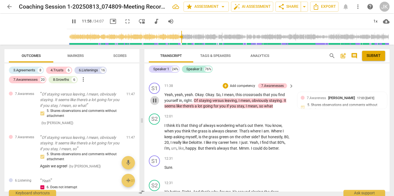
click at [156, 97] on span "pause" at bounding box center [154, 100] width 7 height 7
type input "719"
click at [314, 114] on div "Again we agree!" at bounding box center [342, 116] width 83 height 5
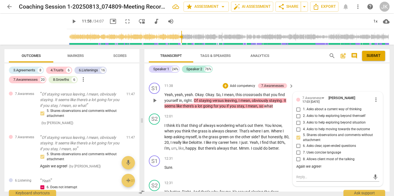
click at [321, 164] on div "Again we agree!" at bounding box center [337, 166] width 83 height 5
click at [296, 174] on textarea at bounding box center [333, 176] width 74 height 5
type textarea "A"
type textarea "Af"
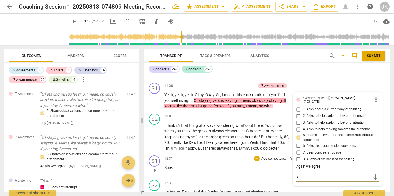
type textarea "Af"
type textarea "Aft"
type textarea "Afte"
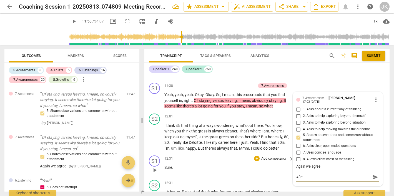
type textarea "After"
type textarea "After y"
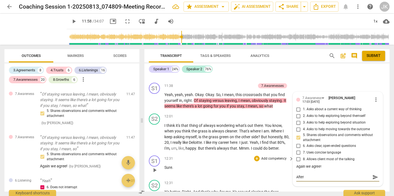
type textarea "After y"
type textarea "After yo"
type textarea "After you"
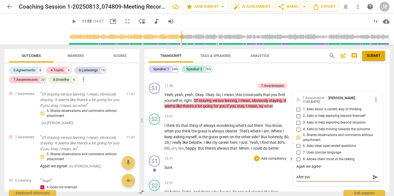
type textarea "After you"
type textarea "After you o"
type textarea "After you of"
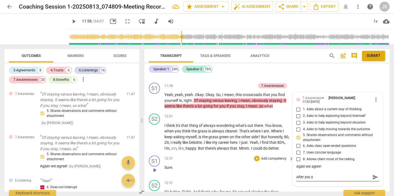
type textarea "After you of"
type textarea "After you off"
type textarea "After you offe"
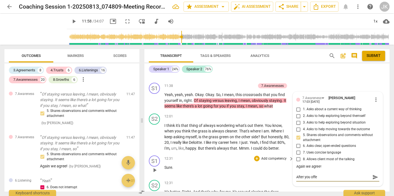
type textarea "After you offer"
type textarea "After you offer a"
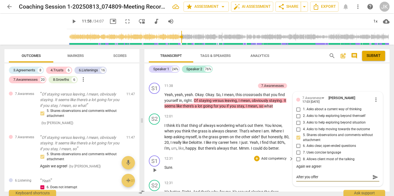
type textarea "After you offer a"
type textarea "After you offer an"
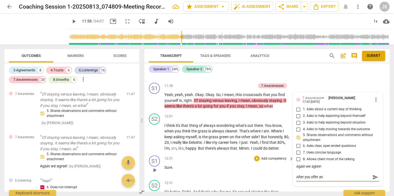
type textarea "After you offer an o"
type textarea "After you offer an ob"
type textarea "After you offer an obs"
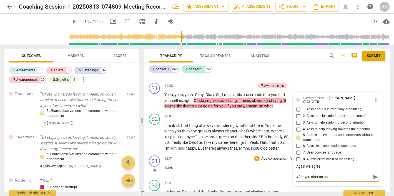
type textarea "After you offer an obs"
type textarea "After you offer an obse"
type textarea "After you offer an obser"
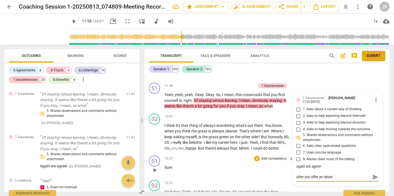
type textarea "After you offer an observ"
type textarea "After you offer an observe"
type textarea "After you offer an observer"
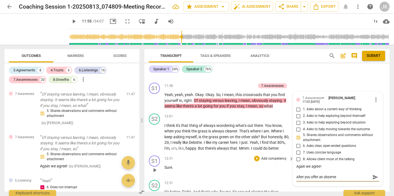
type textarea "After you offer an observer"
type textarea "After you offer an observe"
type textarea "After you offer an observ"
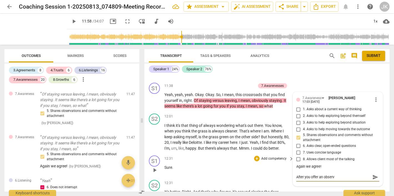
type textarea "After you offer an observa"
type textarea "After you offer an observat"
type textarea "After you offer an observati"
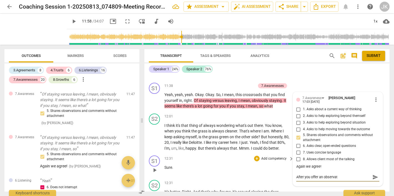
type textarea "After you offer an observati"
type textarea "After you offer an observatio"
type textarea "After you offer an observation"
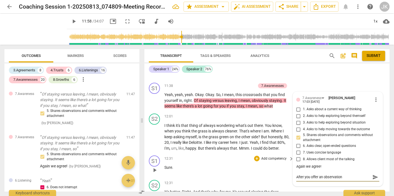
type textarea "After you offer an observation,"
type textarea "After you offer an observation, i"
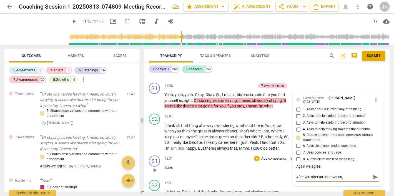
type textarea "After you offer an observation, i"
type textarea "After you offer an observation, it"
type textarea "After you offer an observation, it'"
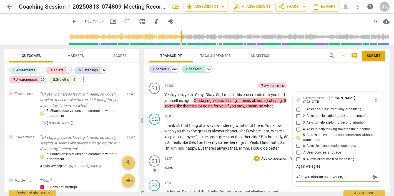
type textarea "After you offer an observation, it's"
type textarea "After you offer an observation, it's i"
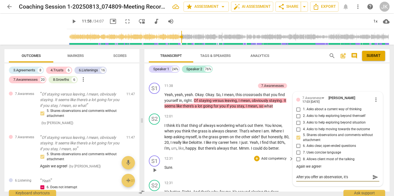
type textarea "After you offer an observation, it's i"
type textarea "After you offer an observation, it's im"
type textarea "After you offer an observation, it's imp"
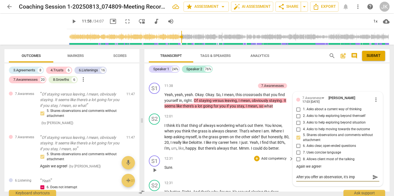
type textarea "After you offer an observation, it's impo"
type textarea "After you offer an observation, it's impor"
type textarea "After you offer an observation, it's import"
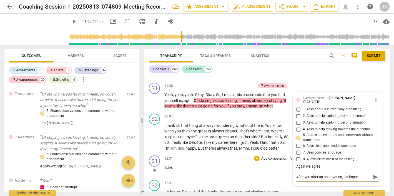
type textarea "After you offer an observation, it's import"
type textarea "After you offer an observation, it's importa"
type textarea "After you offer an observation, it's importan"
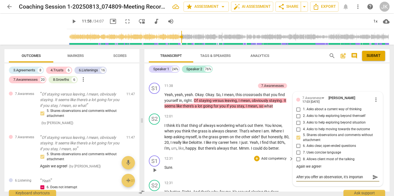
type textarea "After you offer an observation, it's important"
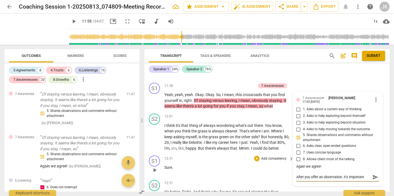
type textarea "After you offer an observation, it's important t"
type textarea "After you offer an observation, it's important to"
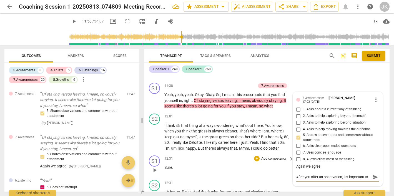
type textarea "After you offer an observation, it's important to"
type textarea "After you offer an observation, it's important to p"
type textarea "After you offer an observation, it's important to pa"
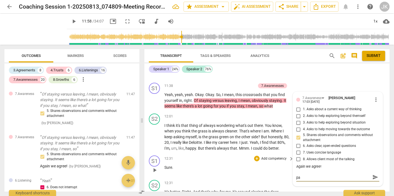
type textarea "After you offer an observation, it's important to pau"
type textarea "After you offer an observation, it's important to paus"
type textarea "After you offer an observation, it's important to pause"
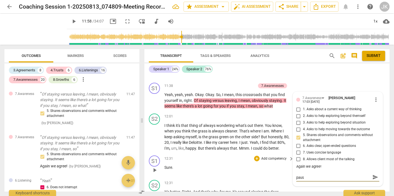
type textarea "After you offer an observation, it's important to pause"
type textarea "After you offer an observation, it's important to pause a"
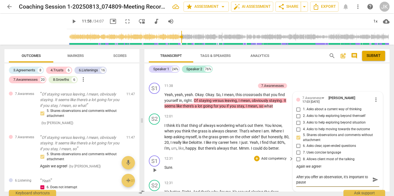
type textarea "After you offer an observation, it's important to pause a"
type textarea "After you offer an observation, it's important to pause an"
type textarea "After you offer an observation, it's important to pause and"
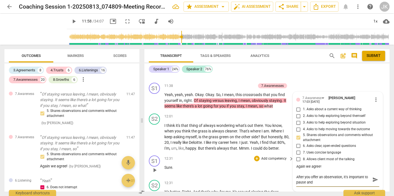
type textarea "After you offer an observation, it's important to pause and"
type textarea "After you offer an observation, it's important to pause and a"
type textarea "After you offer an observation, it's important to pause and"
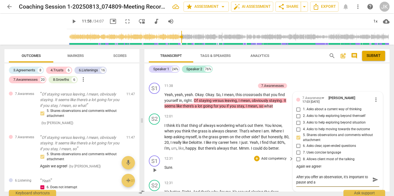
type textarea "After you offer an observation, it's important to pause and"
type textarea "After you offer an observation, it's important to pause and g"
type textarea "After you offer an observation, it's important to pause and gi"
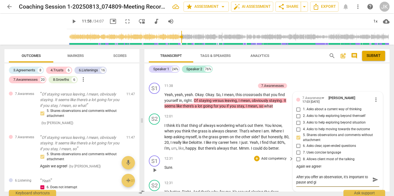
type textarea "After you offer an observation, it's important to pause and giv"
type textarea "After you offer an observation, it's important to pause and give"
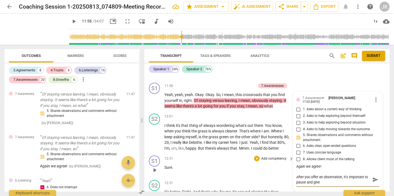
type textarea "After you offer an observation, it's important to pause and give"
type textarea "After you offer an observation, it's important to pause and give t"
type textarea "After you offer an observation, it's important to pause and give th"
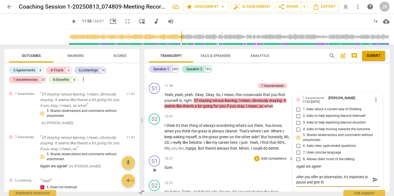
type textarea "After you offer an observation, it's important to pause and give the"
type textarea "After you offer an observation, it's important to pause and give the c"
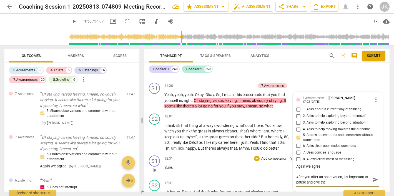
type textarea "After you offer an observation, it's important to pause and give the c"
type textarea "After you offer an observation, it's important to pause and give the cl"
type textarea "After you offer an observation, it's important to pause and give the cli"
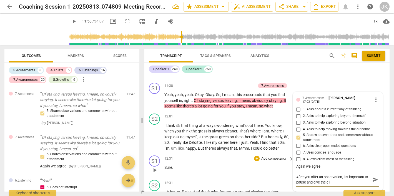
type textarea "After you offer an observation, it's important to pause and give the clie"
type textarea "After you offer an observation, it's important to pause and give the clien"
type textarea "After you offer an observation, it's important to pause and give the client"
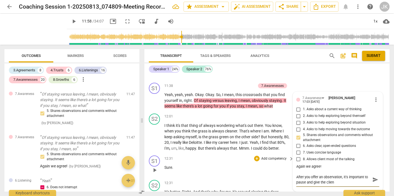
type textarea "After you offer an observation, it's important to pause and give the client"
type textarea "After you offer an observation, it's important to pause and give the client a"
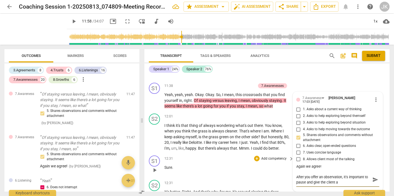
type textarea "After you offer an observation, it's important to pause and give the client a"
click at [71, 20] on span "play_arrow" at bounding box center [74, 21] width 7 height 7
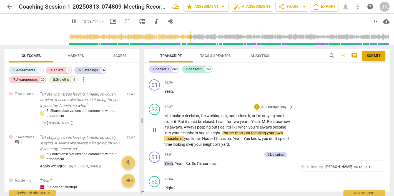
scroll to position [1895, 0]
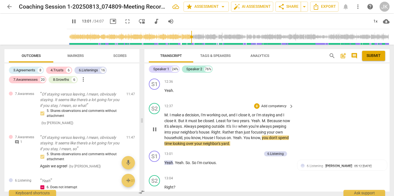
click at [155, 126] on span "pause" at bounding box center [154, 129] width 7 height 7
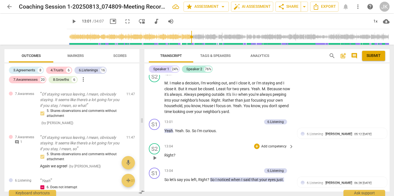
scroll to position [1928, 0]
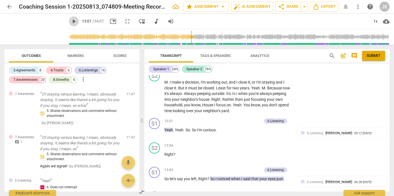
click at [71, 18] on span "play_arrow" at bounding box center [74, 21] width 7 height 7
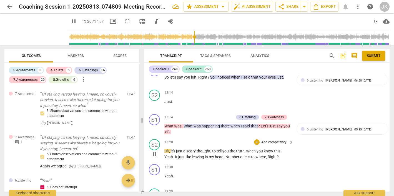
scroll to position [2029, 0]
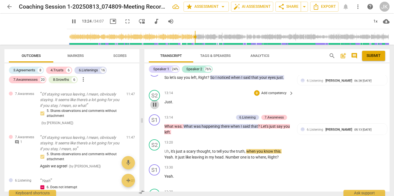
click at [154, 101] on span "pause" at bounding box center [154, 104] width 7 height 7
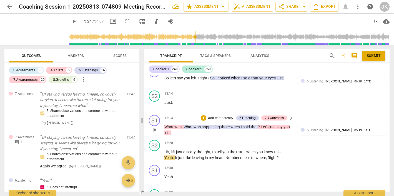
scroll to position [2029, 0]
click at [203, 115] on div "+" at bounding box center [204, 118] width 6 height 6
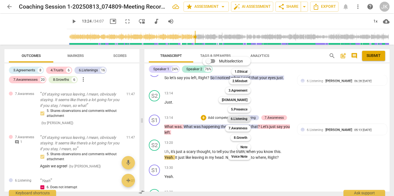
click at [241, 119] on b "6.Listening" at bounding box center [239, 119] width 17 height 7
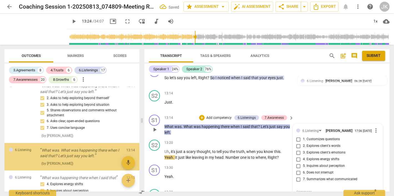
scroll to position [1144, 0]
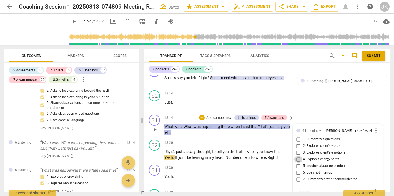
click at [298, 156] on input "4. Explores energy shifts" at bounding box center [298, 159] width 9 height 7
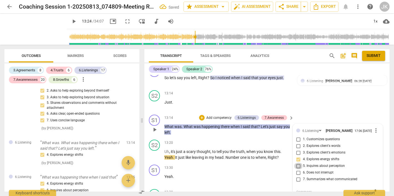
click at [297, 163] on input "5. Inquires about perception" at bounding box center [298, 166] width 9 height 7
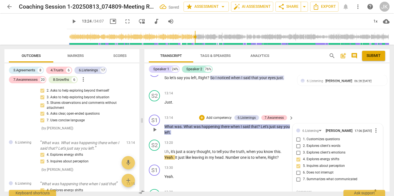
click at [300, 189] on textarea at bounding box center [333, 191] width 74 height 5
click at [373, 189] on span "send" at bounding box center [376, 192] width 6 height 6
click at [71, 19] on span "play_arrow" at bounding box center [74, 21] width 7 height 7
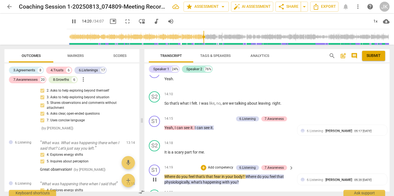
scroll to position [2254, 0]
click at [155, 177] on span "pause" at bounding box center [154, 180] width 7 height 7
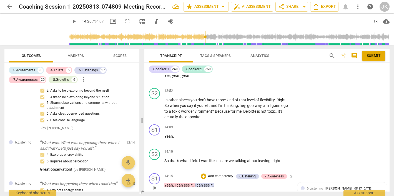
scroll to position [2195, 0]
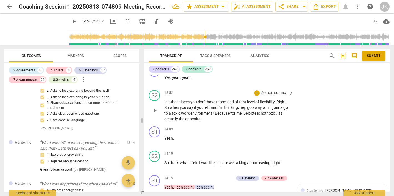
click at [156, 107] on span "play_arrow" at bounding box center [154, 110] width 7 height 7
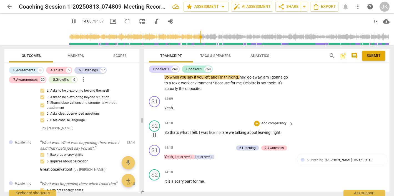
scroll to position [2227, 0]
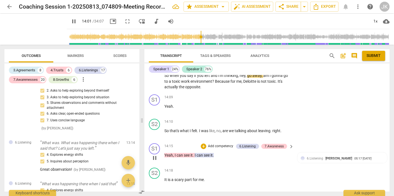
click at [219, 153] on p "Yeah , I can see it . I can see it ." at bounding box center [227, 156] width 127 height 6
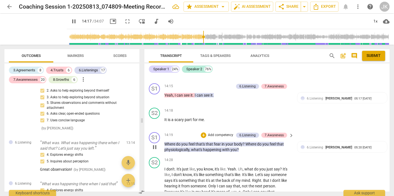
scroll to position [2286, 0]
click at [244, 142] on p "Where do you feel that's that fear in your body ? Where do you feel that physio…" at bounding box center [227, 147] width 127 height 11
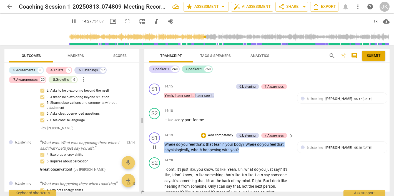
drag, startPoint x: 164, startPoint y: 131, endPoint x: 241, endPoint y: 142, distance: 77.7
click at [241, 142] on div "S1 play_arrow pause 14:19 + Add competency 6.Listening 7.Awareness keyboard_arr…" at bounding box center [266, 142] width 245 height 25
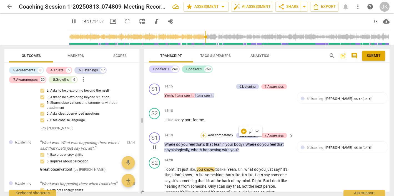
click at [202, 133] on div "+" at bounding box center [204, 136] width 6 height 6
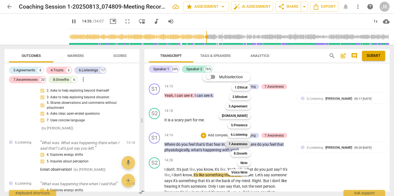
click at [245, 144] on b "7.Awareness" at bounding box center [238, 144] width 19 height 7
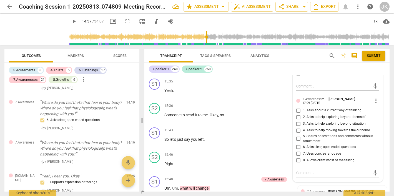
scroll to position [2498, 0]
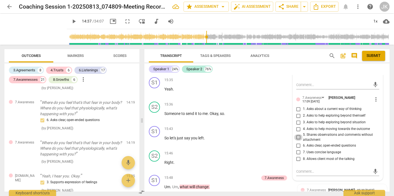
click at [298, 134] on input "5. Shares observations and comments without attachment" at bounding box center [298, 137] width 9 height 7
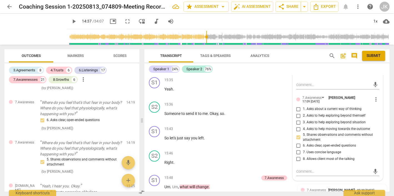
click at [298, 126] on input "4. Asks to help moving towards the outcome" at bounding box center [298, 129] width 9 height 7
click at [300, 169] on textarea at bounding box center [333, 171] width 74 height 5
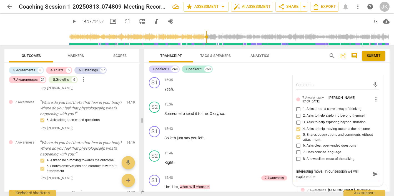
scroll to position [0, 0]
click at [335, 169] on textarea "Interesting move. In our session we will explore other possible moves here." at bounding box center [333, 174] width 74 height 11
click at [374, 171] on span "send" at bounding box center [376, 174] width 6 height 6
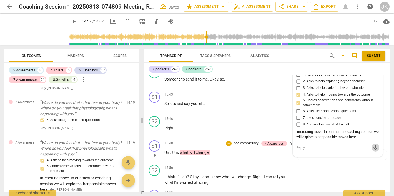
scroll to position [2539, 0]
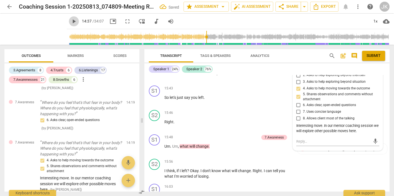
click at [71, 20] on span "play_arrow" at bounding box center [74, 21] width 7 height 7
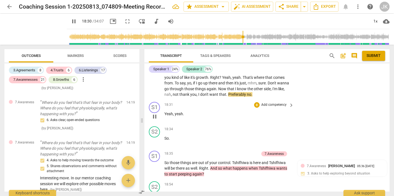
scroll to position [3031, 0]
click at [155, 165] on span "pause" at bounding box center [154, 168] width 7 height 7
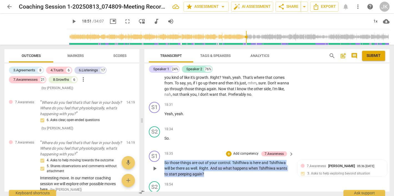
drag, startPoint x: 164, startPoint y: 145, endPoint x: 210, endPoint y: 157, distance: 47.1
click at [210, 160] on p "So those things are out of your control . Tshifhiwa is here and Tshifhiwa will …" at bounding box center [227, 168] width 127 height 17
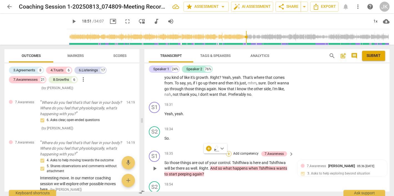
click at [228, 151] on div "+" at bounding box center [229, 154] width 6 height 6
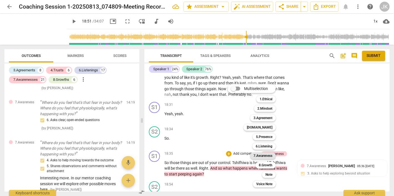
click at [262, 155] on b "7.Awareness" at bounding box center [263, 156] width 19 height 7
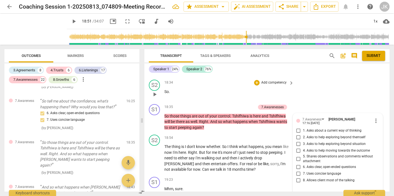
scroll to position [3079, 0]
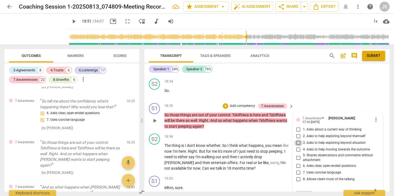
click at [297, 140] on input "3. Asks to help exploring beyond situation" at bounding box center [298, 143] width 9 height 7
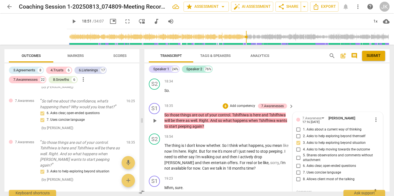
click at [298, 189] on textarea at bounding box center [333, 191] width 74 height 5
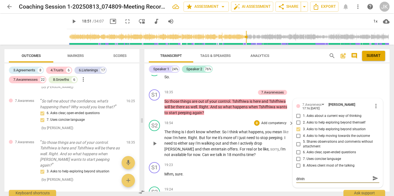
scroll to position [0, 0]
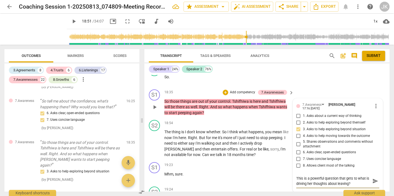
click at [355, 176] on textarea "This is a powerful question that gets to what is driving her thoughts about lea…" at bounding box center [333, 181] width 74 height 11
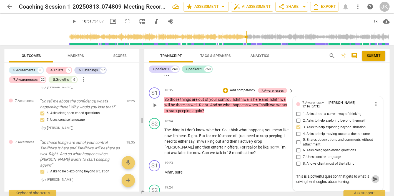
click at [374, 176] on span "send" at bounding box center [376, 179] width 6 height 6
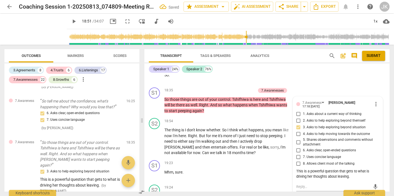
click at [71, 20] on span "play_arrow" at bounding box center [74, 21] width 7 height 7
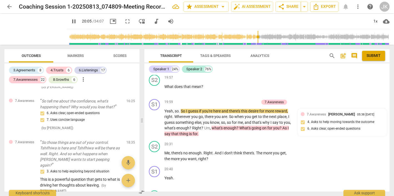
scroll to position [3316, 0]
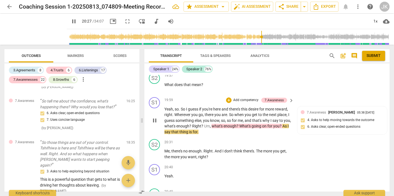
click at [155, 117] on span "pause" at bounding box center [154, 120] width 7 height 7
click at [228, 98] on div "+" at bounding box center [229, 101] width 6 height 6
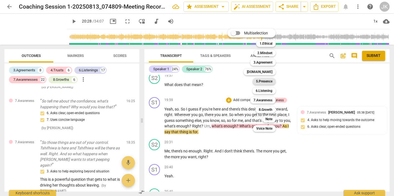
click at [265, 80] on b "5.Presence" at bounding box center [264, 81] width 16 height 7
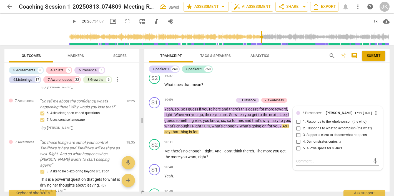
scroll to position [1730, 0]
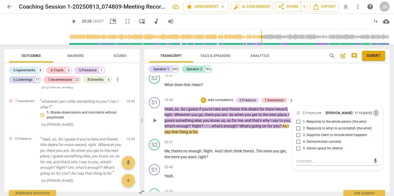
click at [373, 110] on span "more_vert" at bounding box center [376, 113] width 7 height 7
click at [378, 103] on li "Delete" at bounding box center [379, 104] width 19 height 11
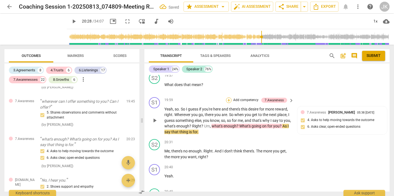
click at [227, 98] on div "+" at bounding box center [229, 101] width 6 height 6
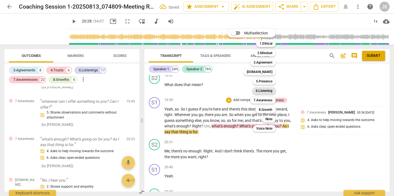
click at [268, 88] on b "6.Listening" at bounding box center [264, 91] width 17 height 7
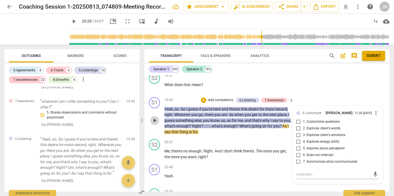
click at [155, 117] on span "play_arrow" at bounding box center [154, 120] width 7 height 7
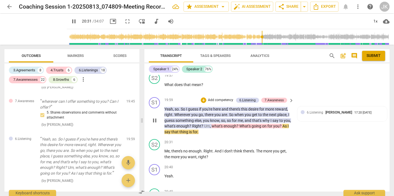
click at [156, 117] on span "pause" at bounding box center [154, 120] width 7 height 7
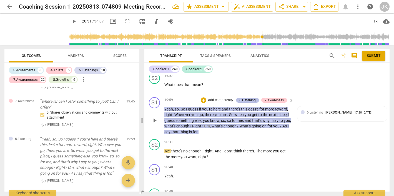
click at [248, 98] on div "6.Listening" at bounding box center [248, 100] width 16 height 5
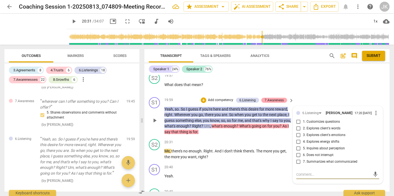
click at [270, 98] on div "7.Awareness" at bounding box center [274, 100] width 19 height 5
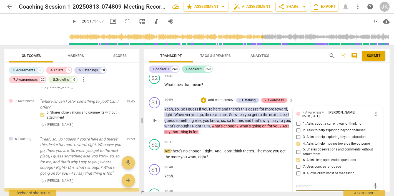
scroll to position [1781, 0]
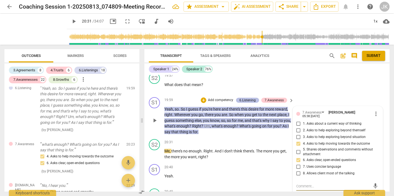
click at [245, 98] on div "6.Listening" at bounding box center [248, 100] width 16 height 5
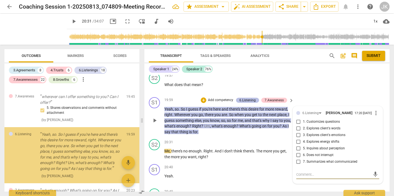
scroll to position [1730, 0]
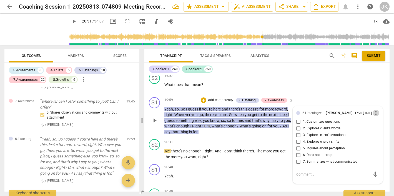
click at [374, 110] on span "more_vert" at bounding box center [376, 113] width 7 height 7
click at [378, 103] on li "Delete" at bounding box center [379, 104] width 19 height 11
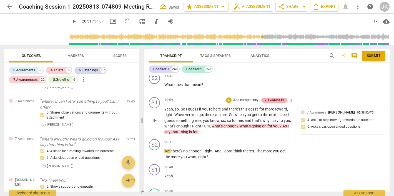
click at [271, 98] on div "7.Awareness" at bounding box center [274, 100] width 19 height 5
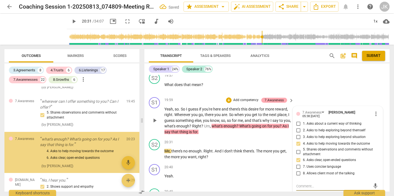
scroll to position [1720, 0]
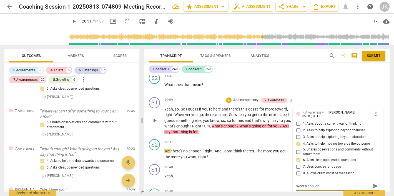
drag, startPoint x: 318, startPoint y: 166, endPoint x: 296, endPoint y: 165, distance: 22.5
click at [296, 184] on textarea "What's enough" at bounding box center [333, 186] width 74 height 5
click at [228, 98] on div "+" at bounding box center [229, 101] width 6 height 6
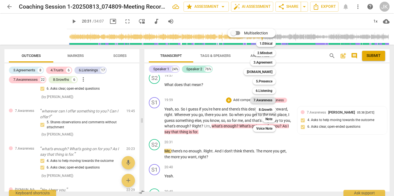
click at [265, 99] on b "7.Awareness" at bounding box center [263, 100] width 19 height 7
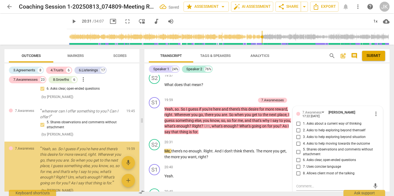
scroll to position [1730, 0]
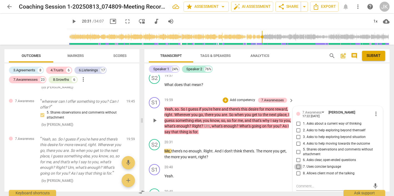
click at [298, 164] on input "7. Uses concise language" at bounding box center [298, 167] width 9 height 7
click at [297, 184] on textarea at bounding box center [333, 186] width 74 height 5
click at [327, 184] on textarea "Good exploration of opening the door." at bounding box center [333, 186] width 74 height 5
click at [355, 184] on textarea "Good exploration of 'opening the door." at bounding box center [333, 186] width 74 height 5
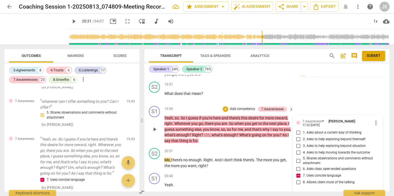
scroll to position [3309, 0]
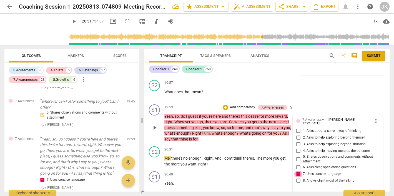
click at [298, 171] on input "7. Uses concise language" at bounding box center [298, 174] width 9 height 7
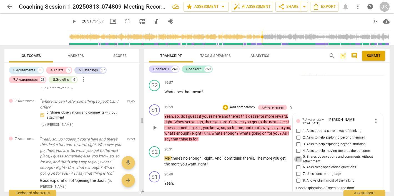
click at [298, 156] on input "5. Shares observations and comments without attachment" at bounding box center [298, 159] width 9 height 7
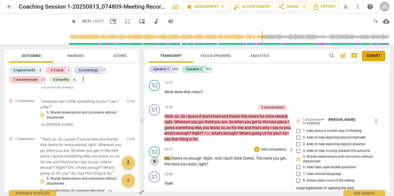
click at [154, 158] on span "play_arrow" at bounding box center [154, 161] width 7 height 7
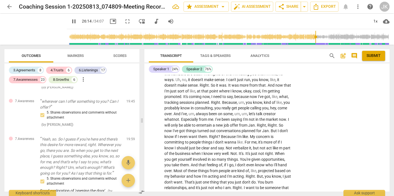
scroll to position [4153, 0]
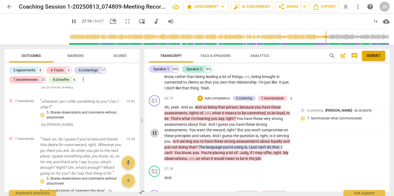
click at [154, 130] on span "pause" at bounding box center [154, 133] width 7 height 7
click at [64, 78] on div "8.Growths" at bounding box center [61, 80] width 16 height 6
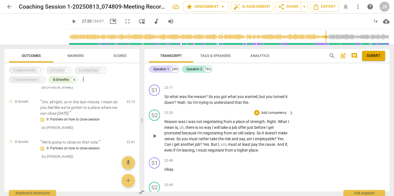
scroll to position [3884, 0]
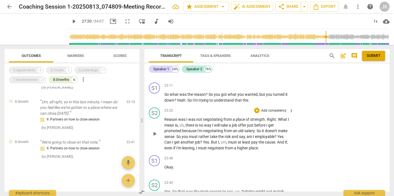
click at [155, 131] on span "play_arrow" at bounding box center [154, 134] width 7 height 7
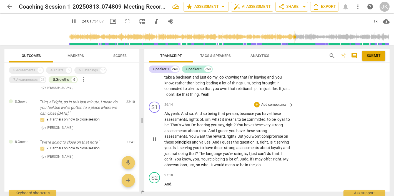
scroll to position [4141, 0]
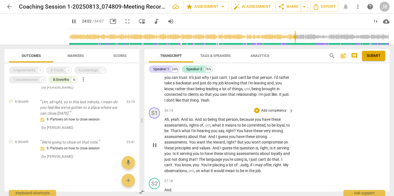
click at [156, 108] on div "S1" at bounding box center [154, 113] width 11 height 11
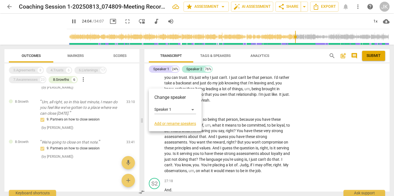
click at [237, 152] on div at bounding box center [197, 98] width 394 height 196
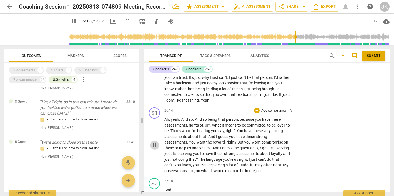
click at [155, 142] on span "pause" at bounding box center [154, 145] width 7 height 7
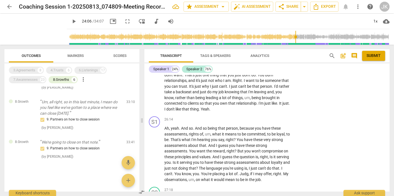
scroll to position [4124, 0]
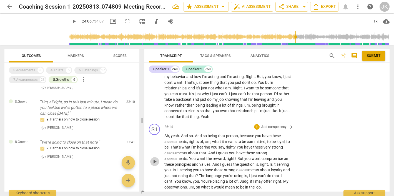
click at [154, 158] on span "play_arrow" at bounding box center [154, 161] width 7 height 7
click at [154, 158] on span "pause" at bounding box center [154, 161] width 7 height 7
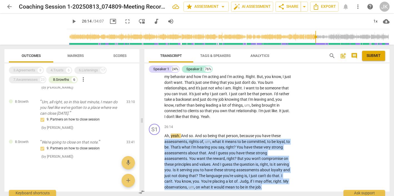
drag, startPoint x: 164, startPoint y: 105, endPoint x: 196, endPoint y: 177, distance: 79.0
click at [196, 177] on div "S1 play_arrow pause 00:02 + Add competency keyboard_arrow_right What do you thi…" at bounding box center [266, 133] width 245 height 117
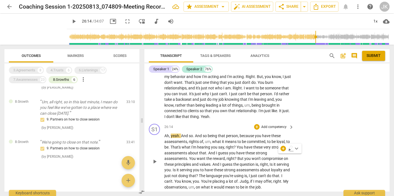
click at [162, 135] on div "play_arrow pause" at bounding box center [157, 161] width 14 height 53
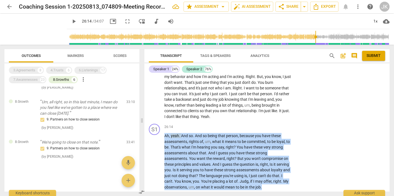
drag, startPoint x: 164, startPoint y: 104, endPoint x: 288, endPoint y: 161, distance: 136.6
click at [288, 161] on div "S1 play_arrow pause 00:02 + Add competency keyboard_arrow_right What do you thi…" at bounding box center [266, 133] width 245 height 117
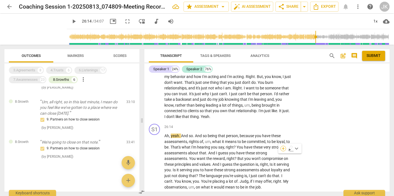
click at [283, 147] on div "+" at bounding box center [284, 149] width 6 height 6
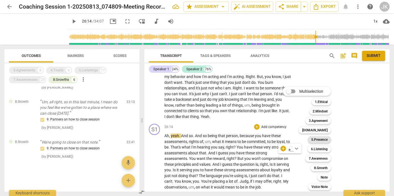
click at [321, 139] on b "5.Presence" at bounding box center [319, 139] width 16 height 7
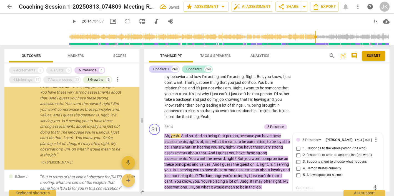
scroll to position [0, 0]
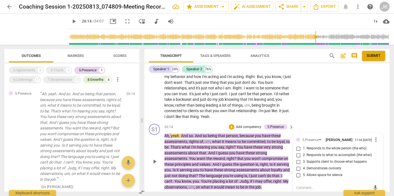
click at [297, 165] on input "4. Demonstrates curiosity" at bounding box center [298, 168] width 9 height 7
click at [300, 185] on textarea at bounding box center [333, 187] width 74 height 5
click at [331, 185] on textarea "It feels like you are doing some of her work here. How might you ask questions …" at bounding box center [333, 193] width 74 height 16
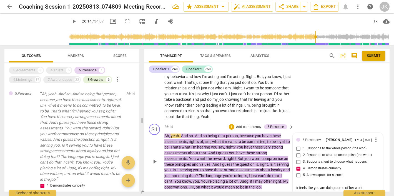
scroll to position [0, 0]
drag, startPoint x: 354, startPoint y: 175, endPoint x: 343, endPoint y: 176, distance: 11.1
click at [343, 185] on textarea "It feels like you are doing some of her work here. How might you ask questions …" at bounding box center [333, 195] width 74 height 21
drag, startPoint x: 304, startPoint y: 165, endPoint x: 334, endPoint y: 164, distance: 29.5
click at [334, 185] on textarea "It feels like you are doing some of her work here. How might you ask questions …" at bounding box center [333, 195] width 74 height 21
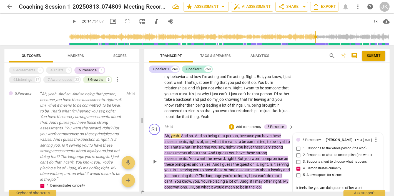
click at [330, 185] on textarea "It feels like you are doing some of her work here. What questions that enable h…" at bounding box center [333, 193] width 74 height 16
drag, startPoint x: 362, startPoint y: 169, endPoint x: 365, endPoint y: 176, distance: 7.0
click at [365, 185] on textarea "It feels like you are doing some of her work here. What questions might you ask…" at bounding box center [333, 195] width 74 height 21
click at [365, 177] on div "5.Presence Jane Kerschner 17:34 08-29-2025 more_vert 1. Responds to the whole p…" at bounding box center [338, 170] width 90 height 74
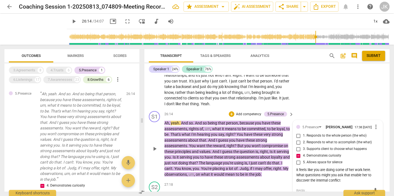
scroll to position [4136, 0]
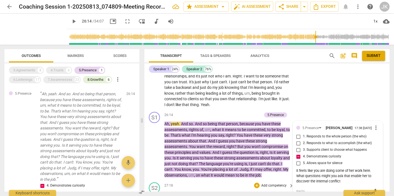
click at [243, 192] on p "And ." at bounding box center [227, 195] width 127 height 6
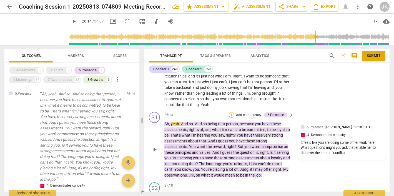
click at [231, 112] on div "+" at bounding box center [232, 115] width 6 height 6
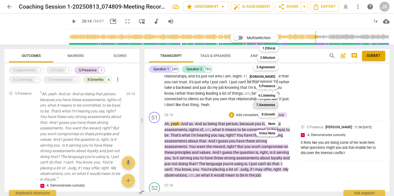
click at [273, 104] on b "7.Awareness" at bounding box center [265, 105] width 19 height 7
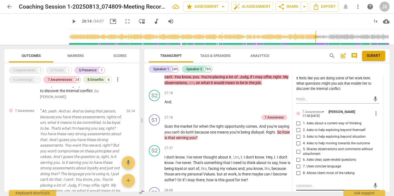
scroll to position [4229, 0]
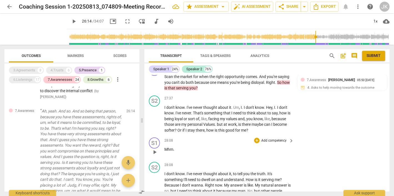
scroll to position [4279, 0]
click at [71, 19] on span "play_arrow" at bounding box center [74, 21] width 7 height 7
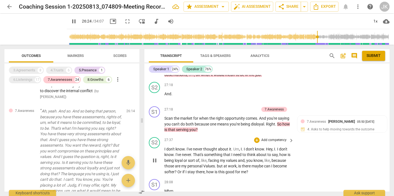
scroll to position [4237, 0]
click at [155, 156] on span "pause" at bounding box center [154, 159] width 7 height 7
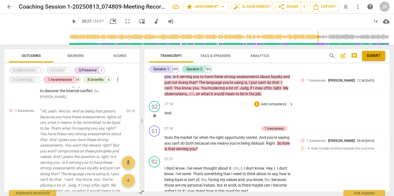
scroll to position [4218, 0]
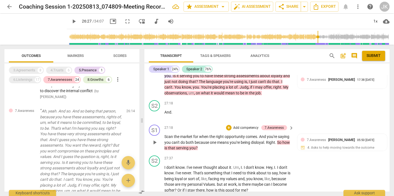
click at [281, 140] on span "So" at bounding box center [279, 142] width 5 height 4
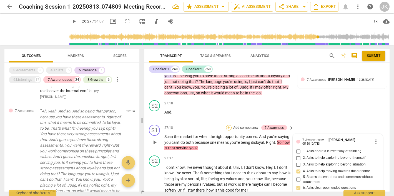
click at [228, 125] on div "+" at bounding box center [229, 128] width 6 height 6
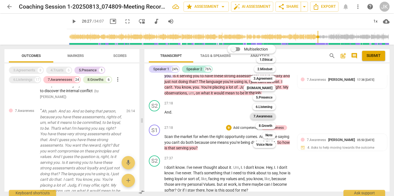
click at [265, 115] on b "7.Awareness" at bounding box center [263, 116] width 19 height 7
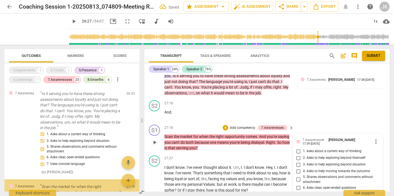
scroll to position [1357, 0]
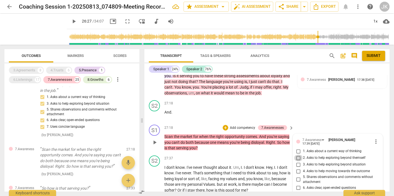
click at [296, 155] on input "2. Asks to help exploring beyond themself" at bounding box center [298, 158] width 9 height 7
click at [296, 191] on input "7. Uses concise language" at bounding box center [298, 194] width 9 height 7
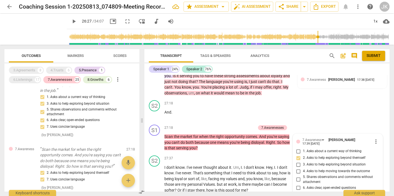
click at [265, 140] on span "." at bounding box center [265, 142] width 2 height 4
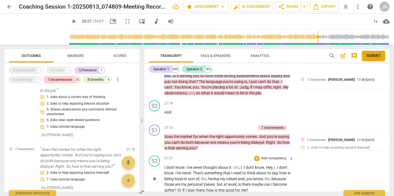
click at [237, 153] on div "S2 play_arrow pause 27:37 + Add competency keyboard_arrow_right I don't know . …" at bounding box center [266, 174] width 245 height 42
click at [357, 153] on div "S2 play_arrow pause 27:37 + Add competency keyboard_arrow_right I don't know . …" at bounding box center [266, 174] width 245 height 42
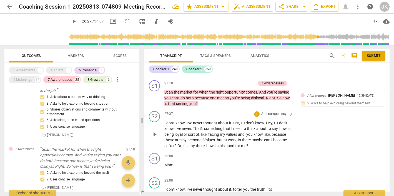
scroll to position [4268, 0]
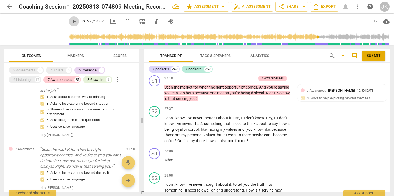
click at [71, 21] on span "play_arrow" at bounding box center [74, 21] width 7 height 7
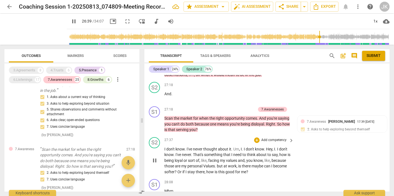
scroll to position [4239, 0]
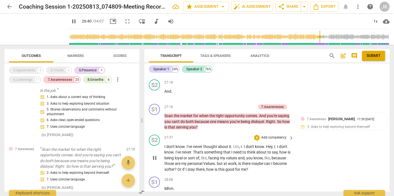
click at [154, 155] on span "pause" at bounding box center [154, 158] width 7 height 7
click at [166, 144] on span "I" at bounding box center [165, 146] width 2 height 4
click at [154, 155] on span "play_arrow" at bounding box center [154, 158] width 7 height 7
click at [155, 155] on span "pause" at bounding box center [154, 158] width 7 height 7
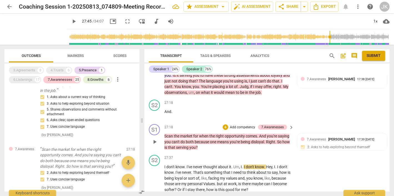
scroll to position [4217, 0]
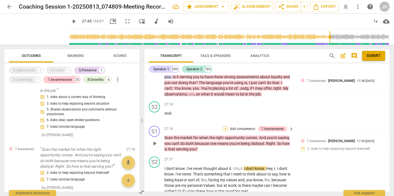
click at [224, 126] on div "+" at bounding box center [226, 129] width 6 height 6
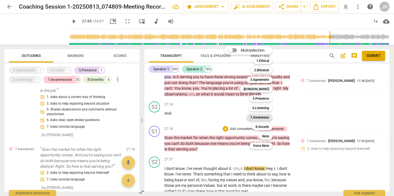
click at [263, 117] on b "7.Awareness" at bounding box center [259, 117] width 19 height 7
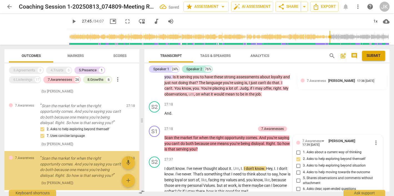
scroll to position [1409, 0]
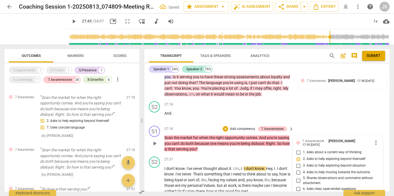
click at [297, 186] on input "6. Asks clear, open-ended questions" at bounding box center [298, 189] width 9 height 7
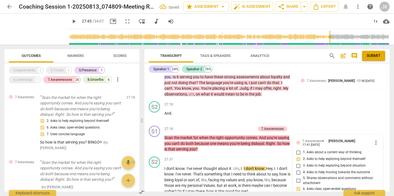
click at [71, 22] on span "play_arrow" at bounding box center [74, 21] width 7 height 7
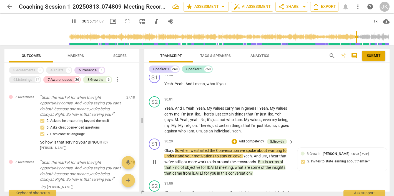
scroll to position [4693, 0]
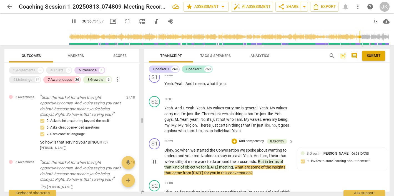
click at [154, 158] on span "pause" at bounding box center [154, 161] width 7 height 7
click at [235, 139] on div "+" at bounding box center [235, 142] width 6 height 6
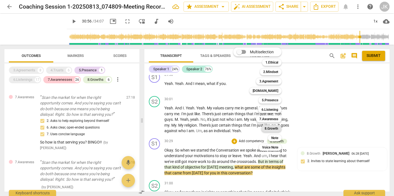
click at [275, 128] on b "8.Growth" at bounding box center [272, 128] width 14 height 7
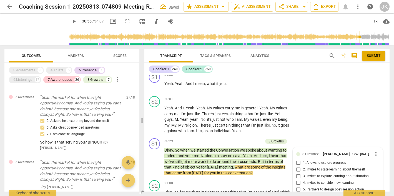
scroll to position [1506, 0]
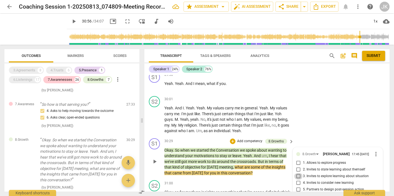
click at [297, 173] on input "3. Invites to explore learning about situation" at bounding box center [298, 176] width 9 height 7
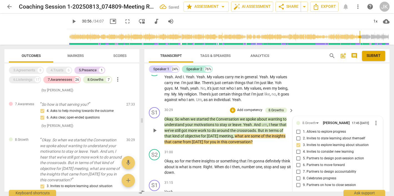
scroll to position [4724, 0]
click at [297, 196] on textarea at bounding box center [333, 198] width 74 height 5
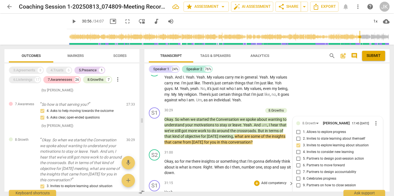
drag, startPoint x: 341, startPoint y: 156, endPoint x: 287, endPoint y: 155, distance: 53.9
click at [287, 155] on div "S1 play_arrow pause 00:02 + Add competency keyboard_arrow_right What do you thi…" at bounding box center [266, 133] width 245 height 117
click at [297, 196] on textarea at bounding box center [333, 198] width 74 height 5
click at [373, 195] on span "send" at bounding box center [376, 198] width 6 height 6
click at [71, 21] on span "play_arrow" at bounding box center [74, 21] width 7 height 7
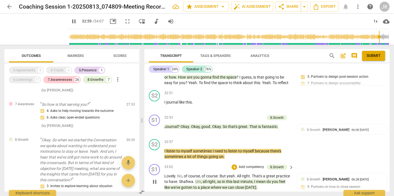
scroll to position [5052, 0]
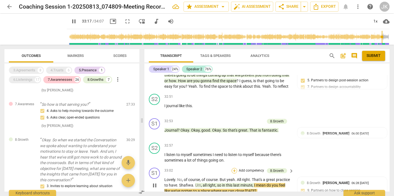
click at [235, 168] on div "+" at bounding box center [235, 171] width 6 height 6
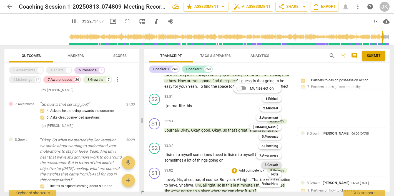
click at [276, 163] on b "8.Growth" at bounding box center [272, 165] width 14 height 7
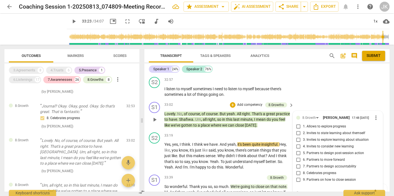
scroll to position [5118, 0]
click at [297, 163] on input "7. Partners to design accountability" at bounding box center [298, 166] width 9 height 7
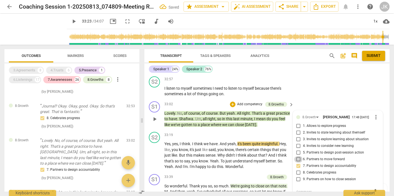
click at [297, 156] on input "6. Partners to move forward" at bounding box center [298, 159] width 9 height 7
click at [298, 149] on input "5. Partners to design post-session action" at bounding box center [298, 152] width 9 height 7
click at [296, 176] on input "9. Partners on how to close session" at bounding box center [298, 179] width 9 height 7
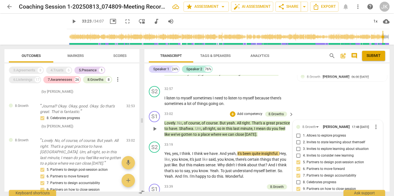
scroll to position [5108, 0]
click at [298, 153] on input "4. Invites to consider new learning" at bounding box center [298, 156] width 9 height 7
click at [298, 146] on input "3. Invites to explore learning about situation" at bounding box center [298, 149] width 9 height 7
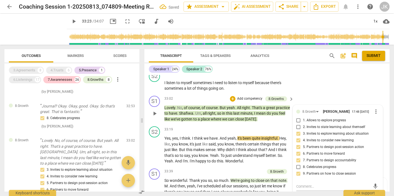
scroll to position [5121, 0]
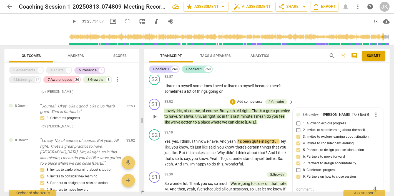
click at [303, 187] on textarea at bounding box center [333, 189] width 74 height 5
click at [297, 120] on input "1. Allows to explore progress" at bounding box center [298, 123] width 9 height 7
click at [297, 127] on input "2. Invites to state learning about themself" at bounding box center [298, 130] width 9 height 7
click at [300, 192] on textarea at bounding box center [333, 194] width 74 height 5
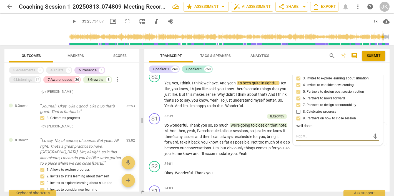
scroll to position [5179, 0]
click at [324, 159] on div "S2 play_arrow pause 34:01 + Add competency keyboard_arrow_right Okay . Wonderfu…" at bounding box center [266, 171] width 245 height 24
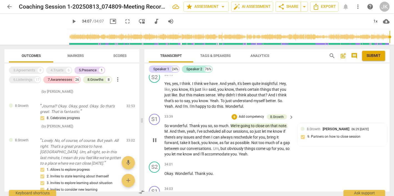
scroll to position [0, 0]
click at [119, 56] on span "Scores" at bounding box center [119, 56] width 13 height 4
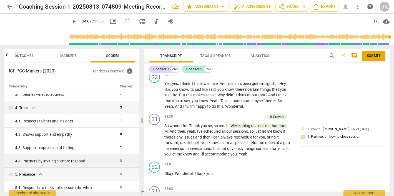
scroll to position [113, 0]
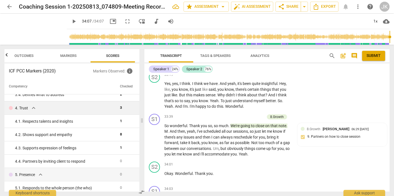
click at [11, 107] on div at bounding box center [11, 108] width 4 height 4
click at [257, 186] on div "+" at bounding box center [257, 189] width 6 height 6
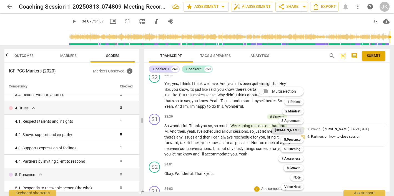
click at [296, 129] on b "[DOMAIN_NAME]" at bounding box center [288, 130] width 26 height 7
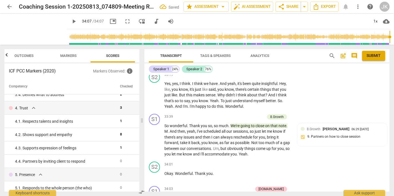
scroll to position [5202, 0]
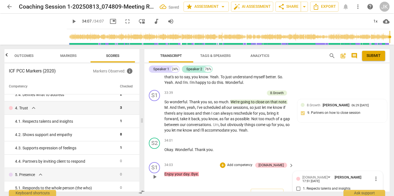
click at [297, 186] on input "1. Respects talents and insights" at bounding box center [298, 189] width 9 height 7
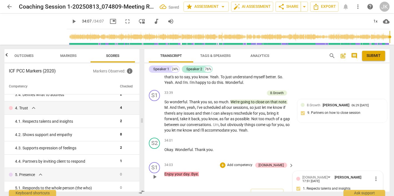
click at [298, 192] on input "2. Shows support and empathy" at bounding box center [298, 195] width 9 height 7
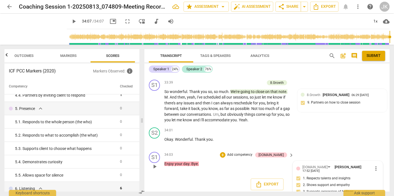
scroll to position [5212, 0]
click at [226, 153] on div "+" at bounding box center [223, 156] width 6 height 6
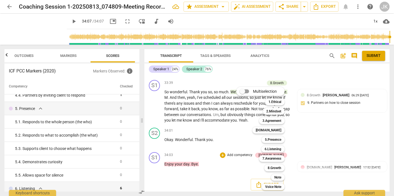
scroll to position [5179, 0]
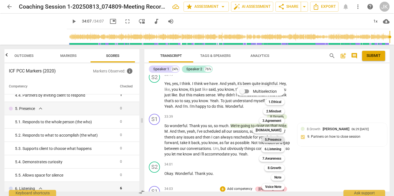
click at [273, 139] on b "5.Presence" at bounding box center [273, 139] width 16 height 7
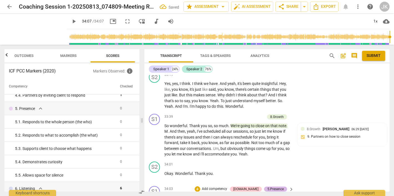
click at [274, 187] on div "5.Presence" at bounding box center [276, 189] width 16 height 5
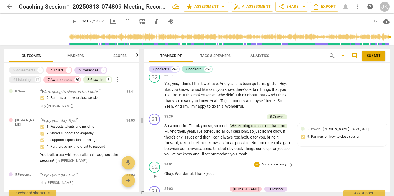
scroll to position [0, 0]
click at [276, 187] on div "5.Presence" at bounding box center [276, 189] width 16 height 5
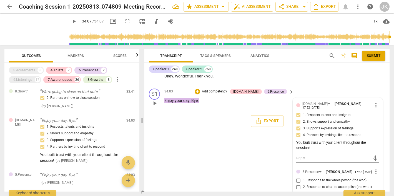
scroll to position [5276, 0]
click at [298, 178] on input "1. Responds to the whole person (the who)" at bounding box center [298, 181] width 9 height 7
click at [297, 184] on input "2. Responds to what to accomplish (the what)" at bounding box center [298, 187] width 9 height 7
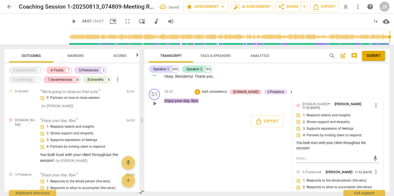
click at [298, 191] on input "3. Supports client to choose what happens" at bounding box center [298, 194] width 9 height 7
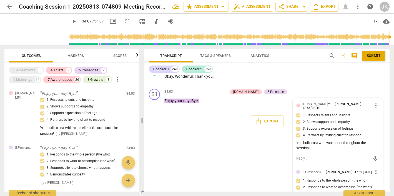
scroll to position [0, 0]
click at [127, 180] on span "add" at bounding box center [128, 180] width 7 height 7
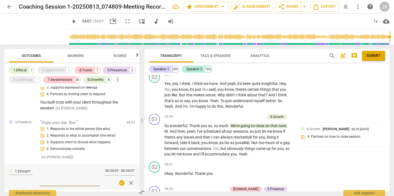
click at [129, 180] on span "close" at bounding box center [131, 183] width 7 height 7
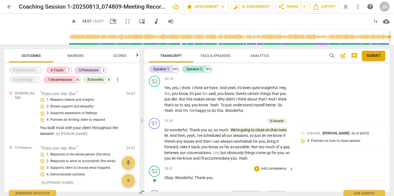
scroll to position [5174, 0]
click at [342, 55] on span "post_add" at bounding box center [343, 56] width 7 height 7
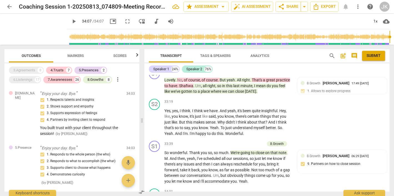
scroll to position [13, 0]
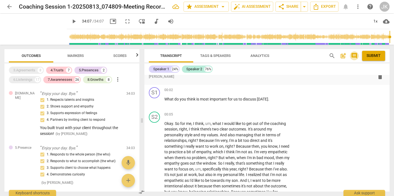
click at [354, 54] on span "comment" at bounding box center [354, 56] width 7 height 7
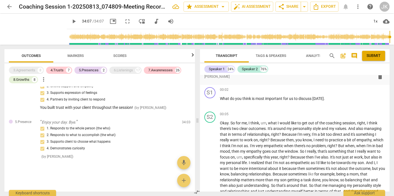
click at [342, 54] on span "post_add" at bounding box center [343, 56] width 7 height 7
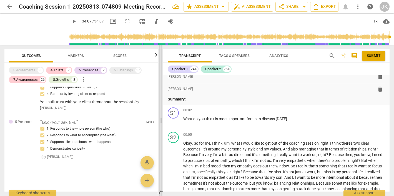
drag, startPoint x: 198, startPoint y: 54, endPoint x: 161, endPoint y: 53, distance: 36.7
click at [161, 53] on span at bounding box center [160, 120] width 3 height 151
click at [276, 56] on span "Analytics" at bounding box center [279, 56] width 19 height 4
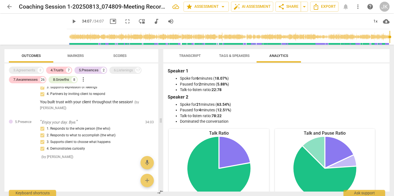
scroll to position [1935, 0]
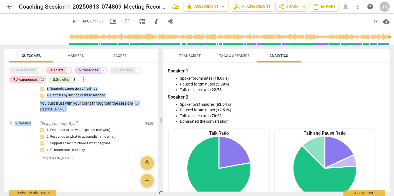
click at [15, 137] on div "7.Awareness And. And what does home feel like for you? What would that feel lik…" at bounding box center [81, 139] width 154 height 105
